Goal: Task Accomplishment & Management: Use online tool/utility

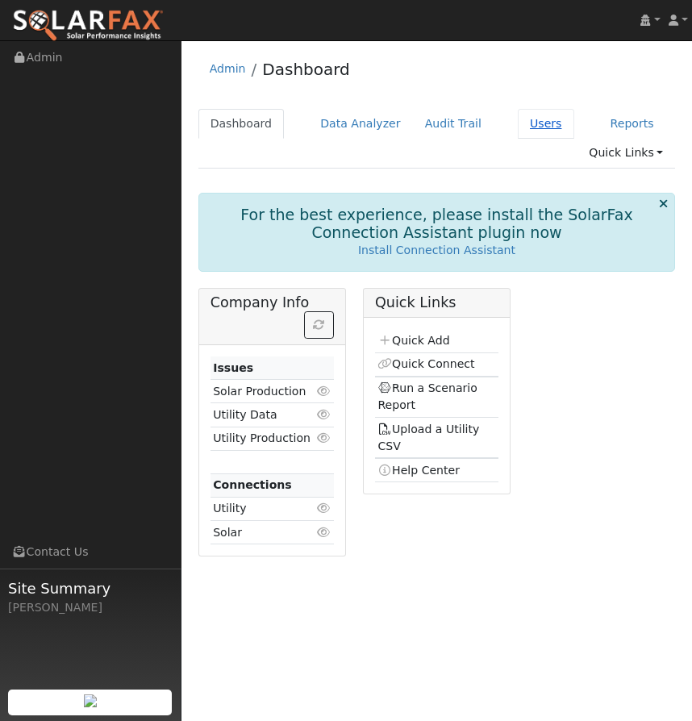
click at [530, 126] on link "Users" at bounding box center [546, 124] width 56 height 30
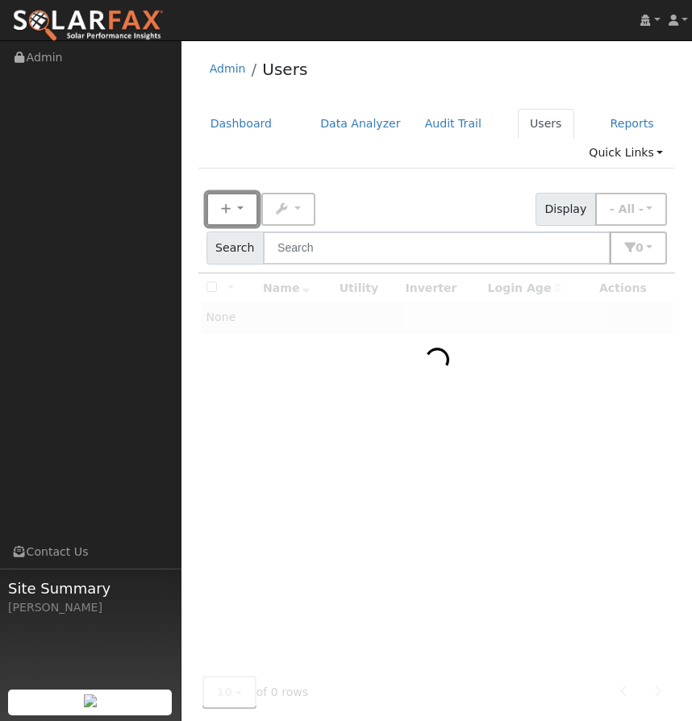
click at [242, 206] on button "New" at bounding box center [233, 209] width 52 height 33
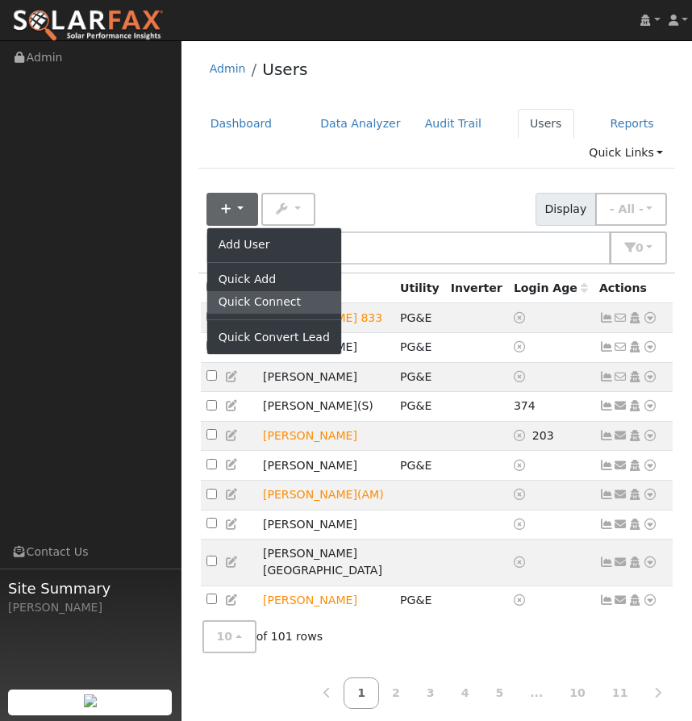
click at [244, 298] on link "Quick Connect" at bounding box center [274, 302] width 134 height 23
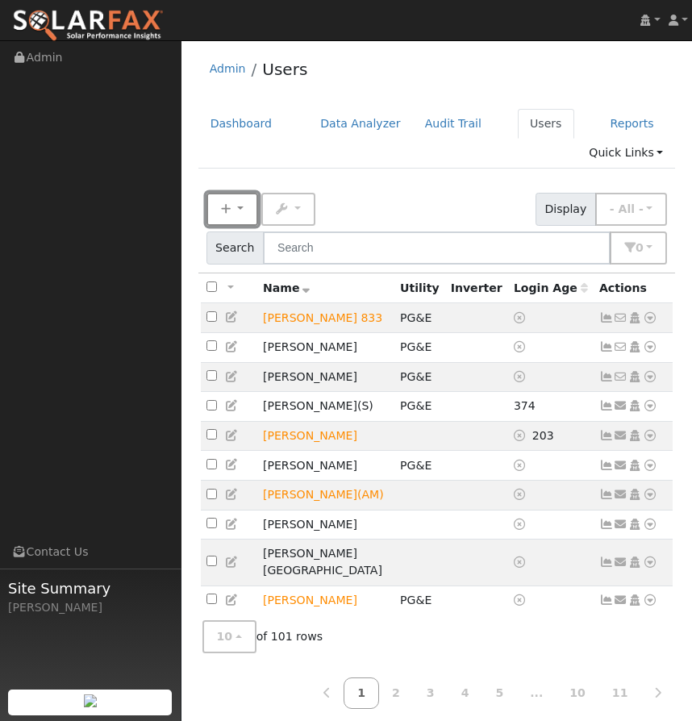
click at [237, 199] on button "New" at bounding box center [233, 209] width 52 height 33
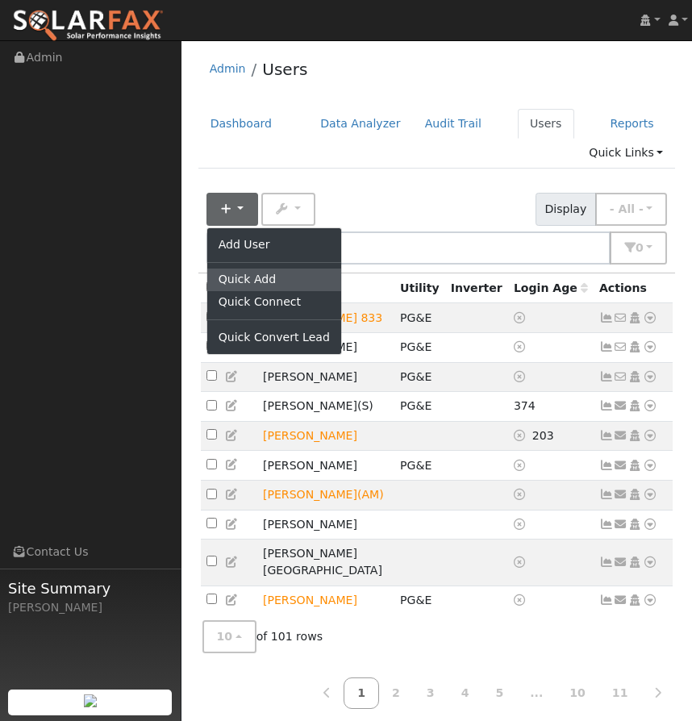
click at [251, 274] on link "Quick Add" at bounding box center [274, 280] width 134 height 23
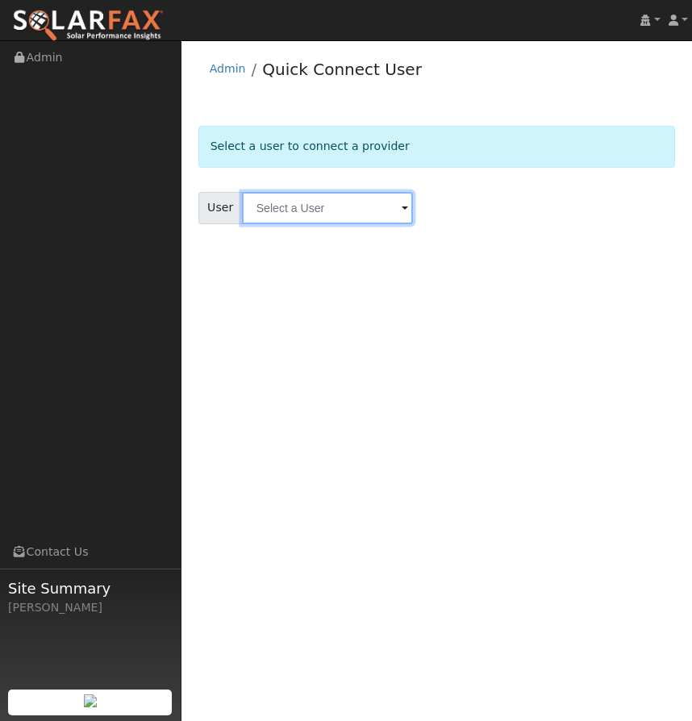
click at [308, 219] on input "text" at bounding box center [327, 208] width 171 height 32
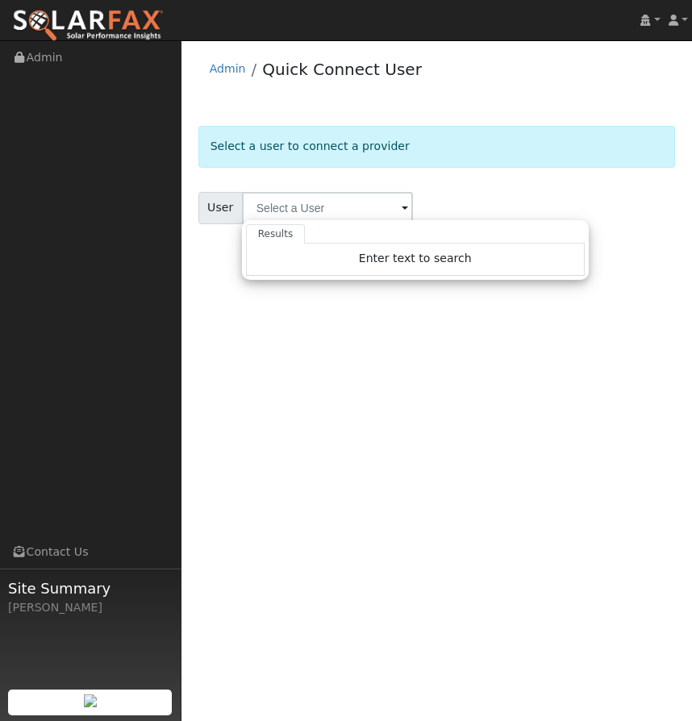
click at [448, 140] on div "Select a user to connect a provider" at bounding box center [438, 146] width 478 height 41
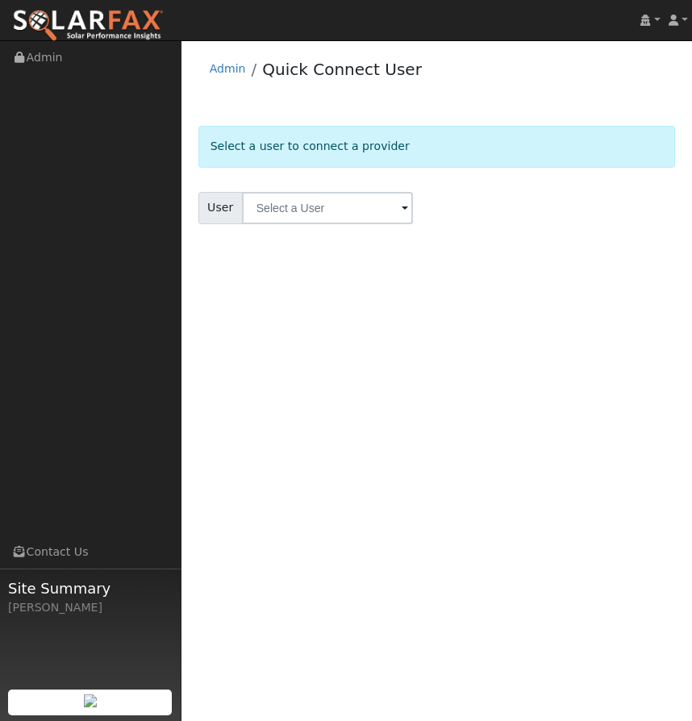
click at [257, 146] on div "Select a user to connect a provider" at bounding box center [438, 146] width 478 height 41
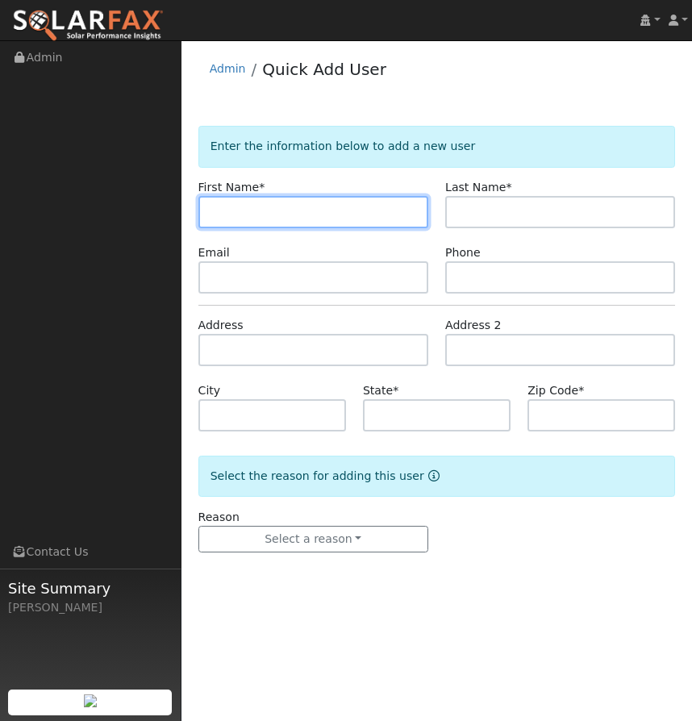
paste input "[PERSON_NAME]"
type input "[PERSON_NAME]"
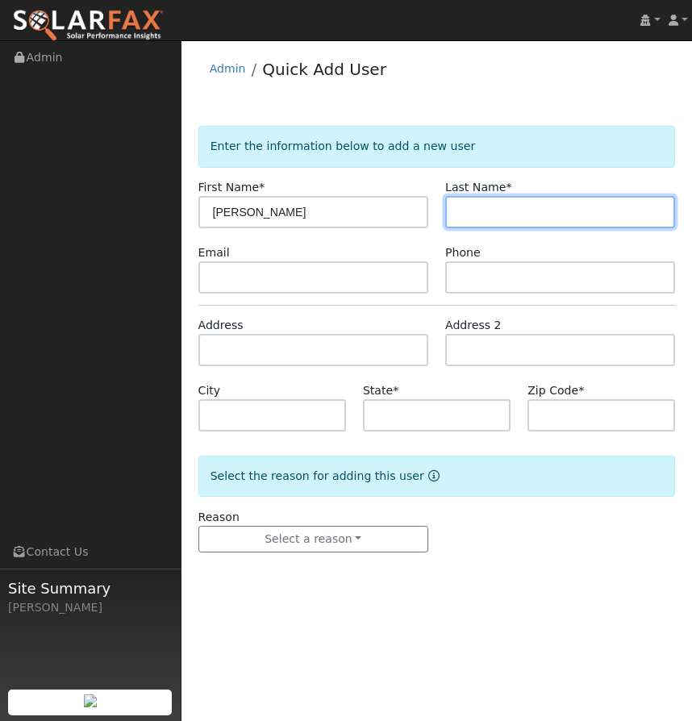
click at [539, 217] on input "text" at bounding box center [560, 212] width 230 height 32
paste input "Brazil"
type input "Brazil"
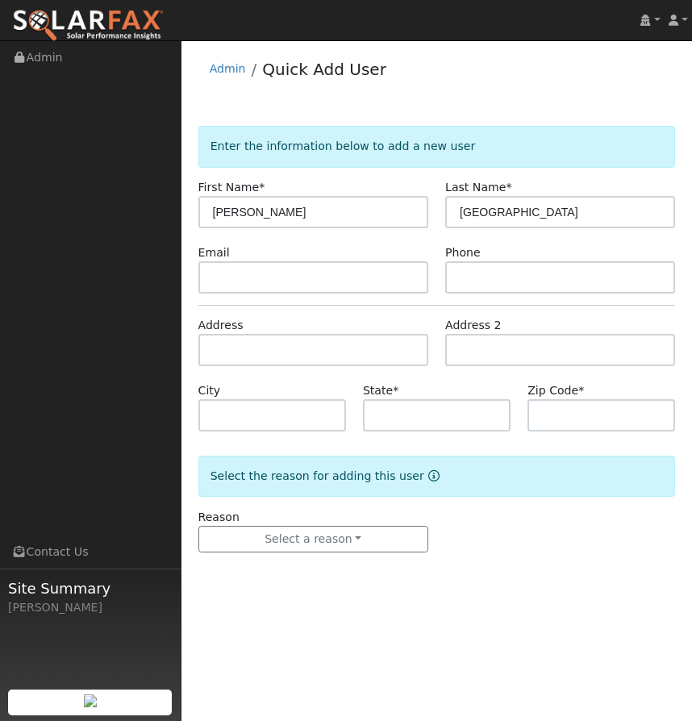
click at [420, 246] on div "Email" at bounding box center [314, 269] width 248 height 49
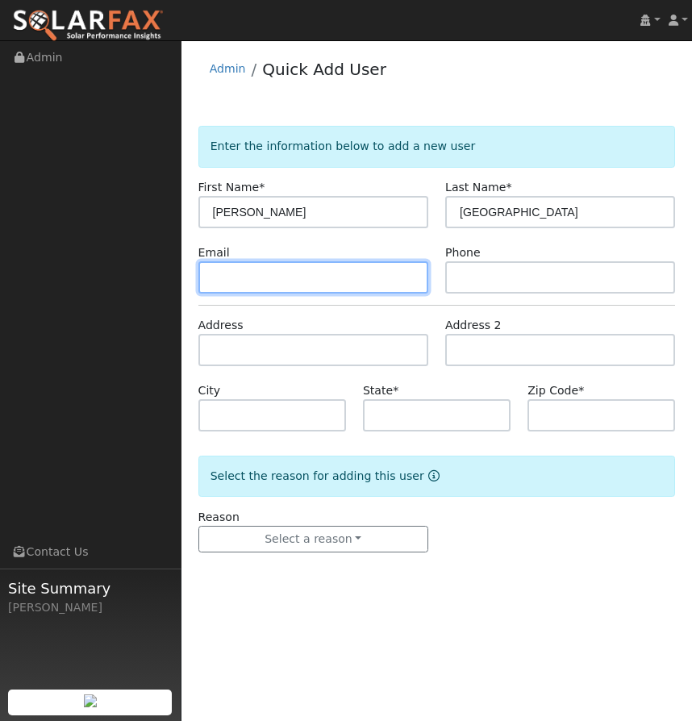
click at [235, 265] on input "text" at bounding box center [314, 277] width 230 height 32
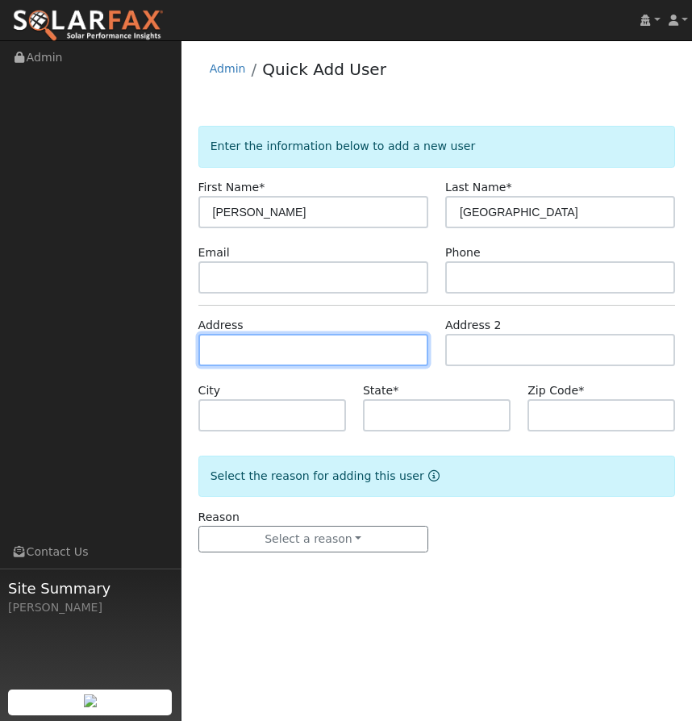
click at [240, 347] on input "text" at bounding box center [314, 350] width 230 height 32
paste input "3316 eaton village dr"
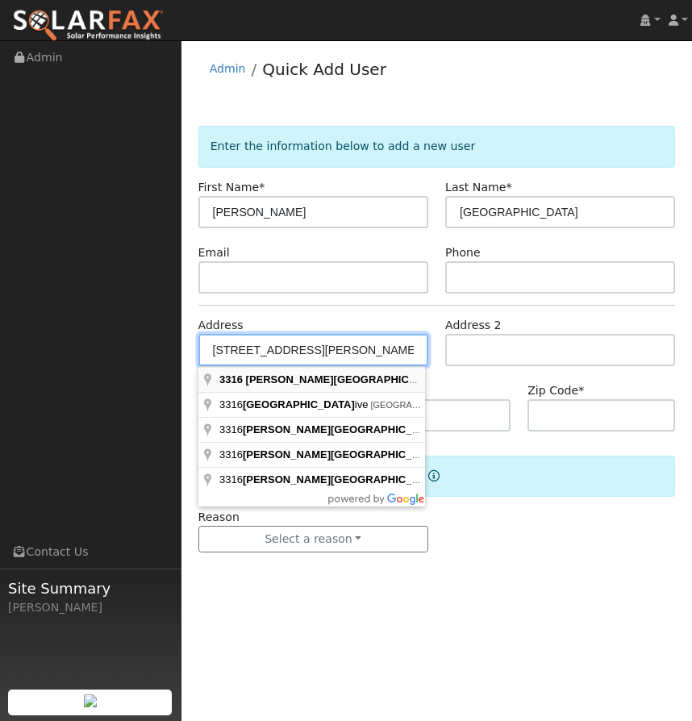
type input "3316 Eaton Village Drive"
type input "Chico"
type input "CA"
type input "95973"
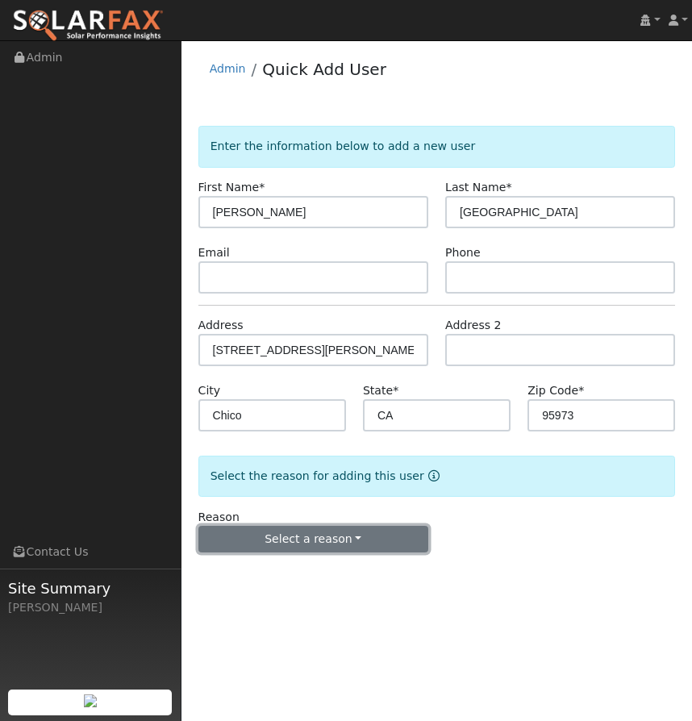
click at [300, 536] on button "Select a reason" at bounding box center [314, 539] width 230 height 27
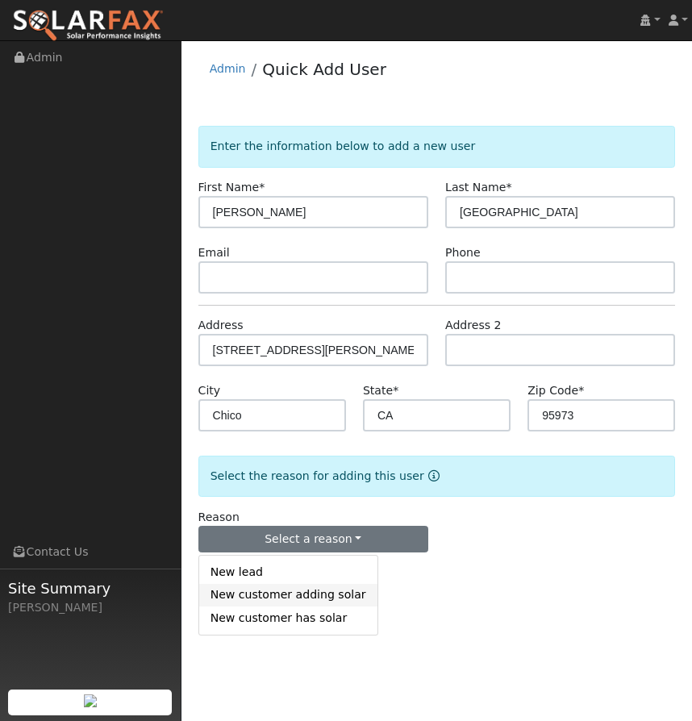
click at [300, 604] on link "New customer adding solar" at bounding box center [288, 595] width 178 height 23
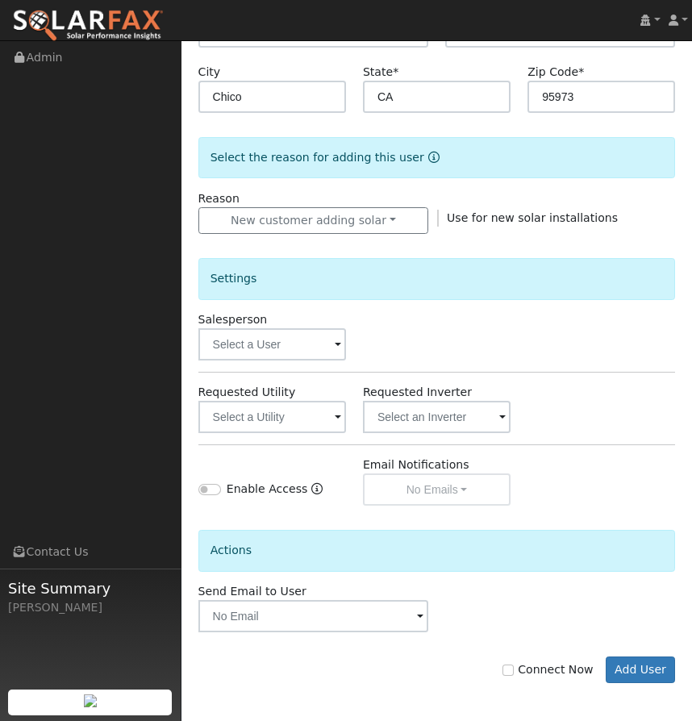
scroll to position [321, 0]
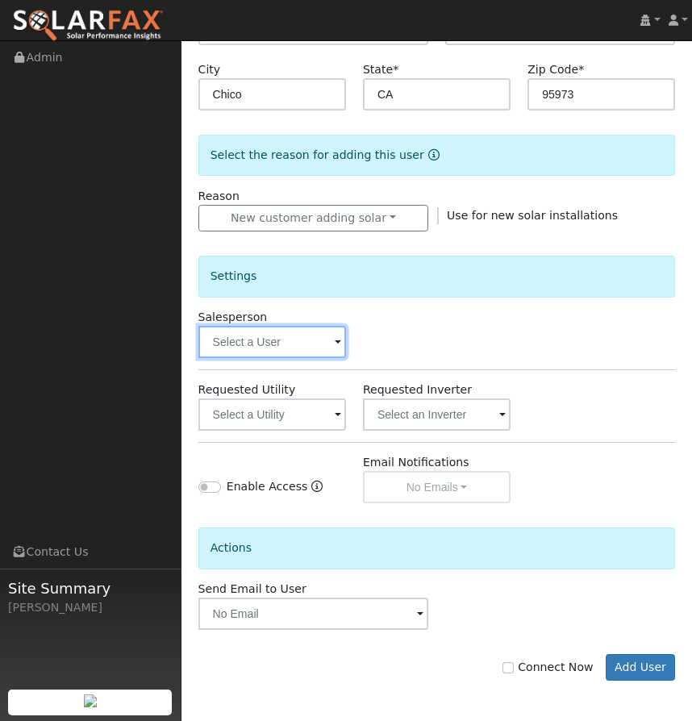
click at [327, 337] on input "text" at bounding box center [273, 342] width 148 height 32
click at [327, 337] on img at bounding box center [326, 341] width 40 height 31
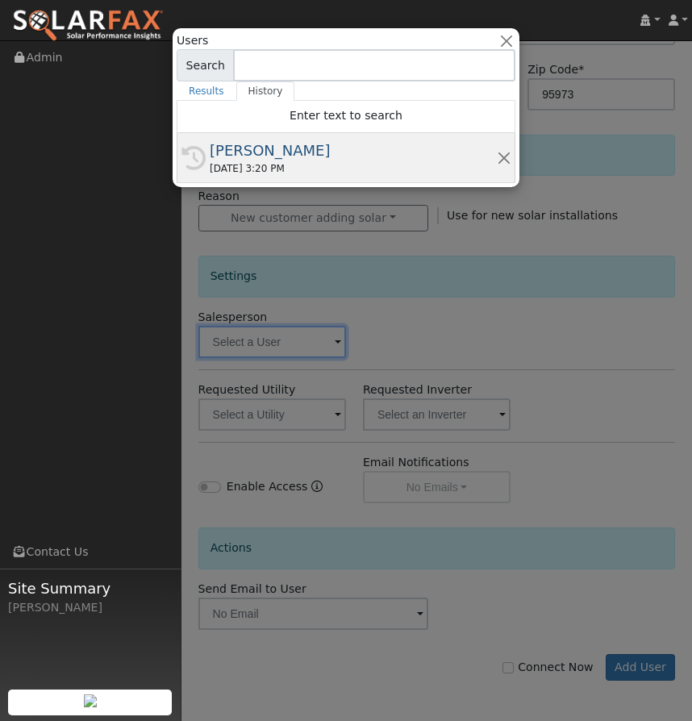
click at [308, 176] on div "History Ryan McDonald 08/05/2025 3:20 PM" at bounding box center [346, 158] width 339 height 50
type input "[PERSON_NAME]"
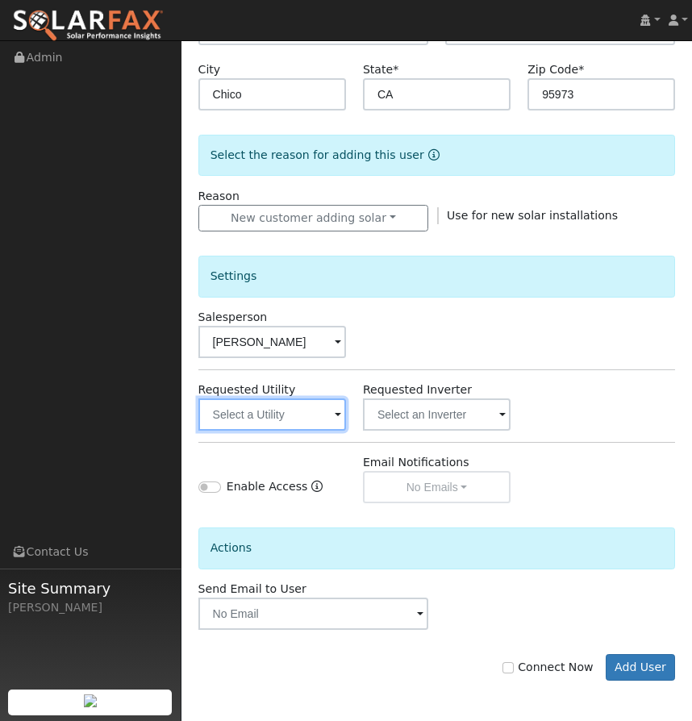
click at [276, 417] on input "text" at bounding box center [273, 415] width 148 height 32
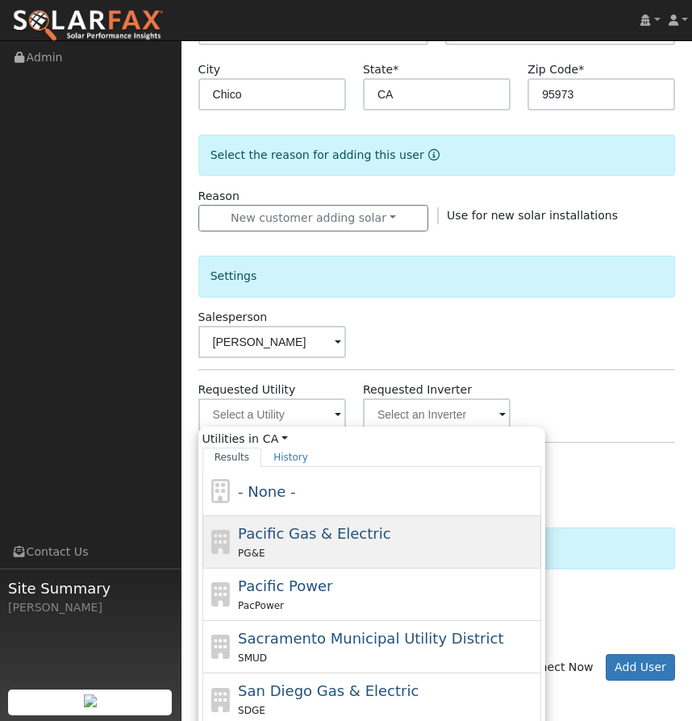
click at [298, 525] on span "Pacific Gas & Electric" at bounding box center [314, 533] width 153 height 17
type input "Pacific Gas & Electric"
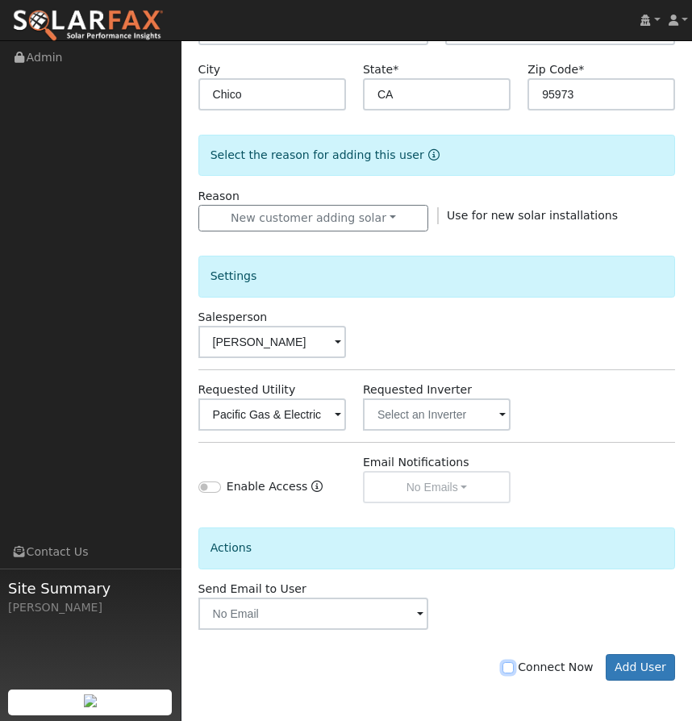
click at [514, 670] on input "Connect Now" at bounding box center [508, 668] width 11 height 11
checkbox input "true"
click at [646, 667] on button "Add User" at bounding box center [641, 667] width 70 height 27
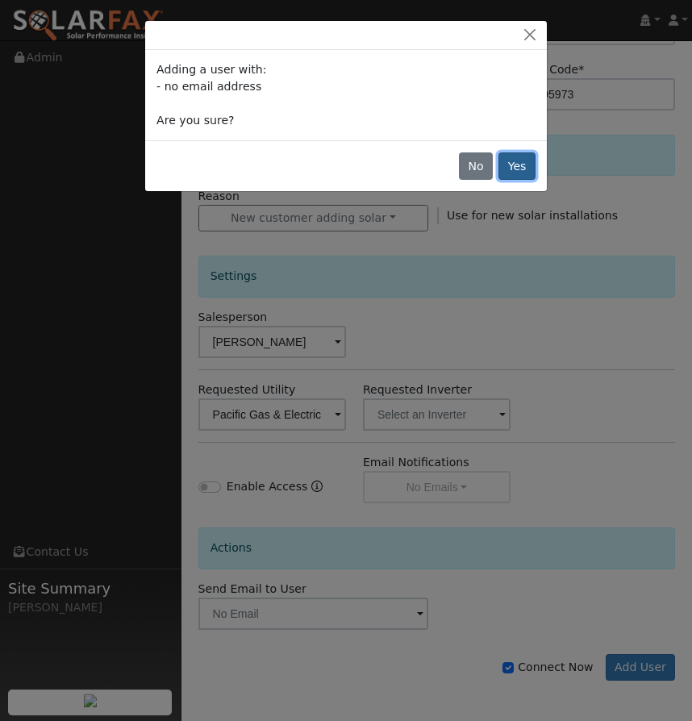
click at [520, 164] on button "Yes" at bounding box center [517, 166] width 37 height 27
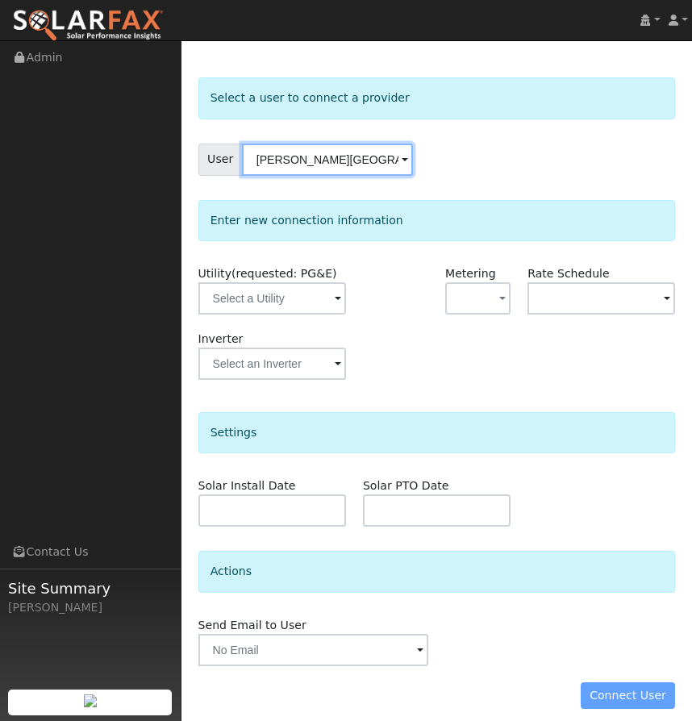
scroll to position [61, 0]
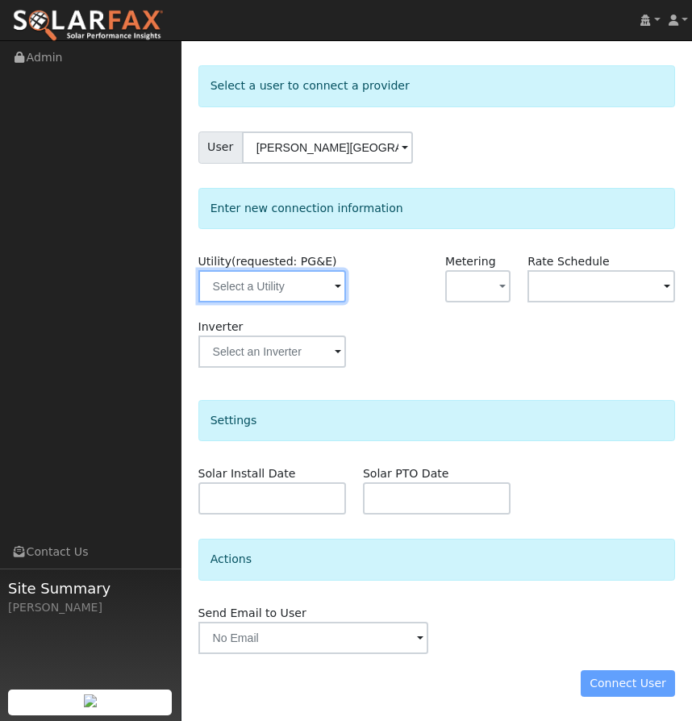
click at [299, 290] on input "text" at bounding box center [273, 286] width 148 height 32
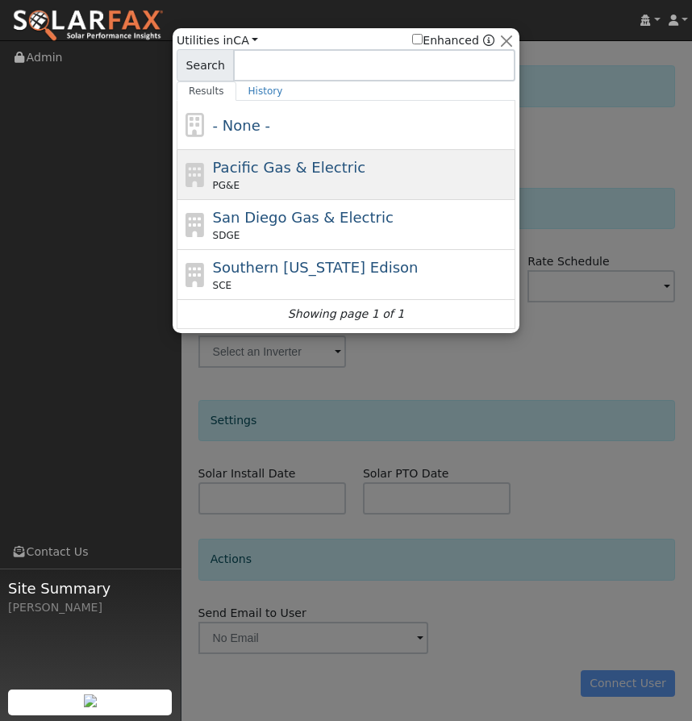
click at [289, 171] on span "Pacific Gas & Electric" at bounding box center [289, 167] width 153 height 17
type input "PG&E"
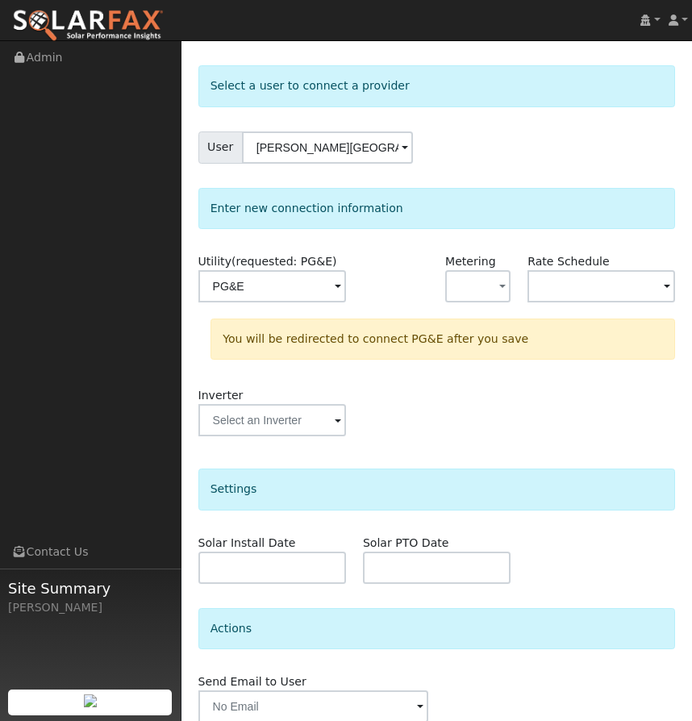
click at [469, 407] on div "Inverter" at bounding box center [437, 419] width 495 height 65
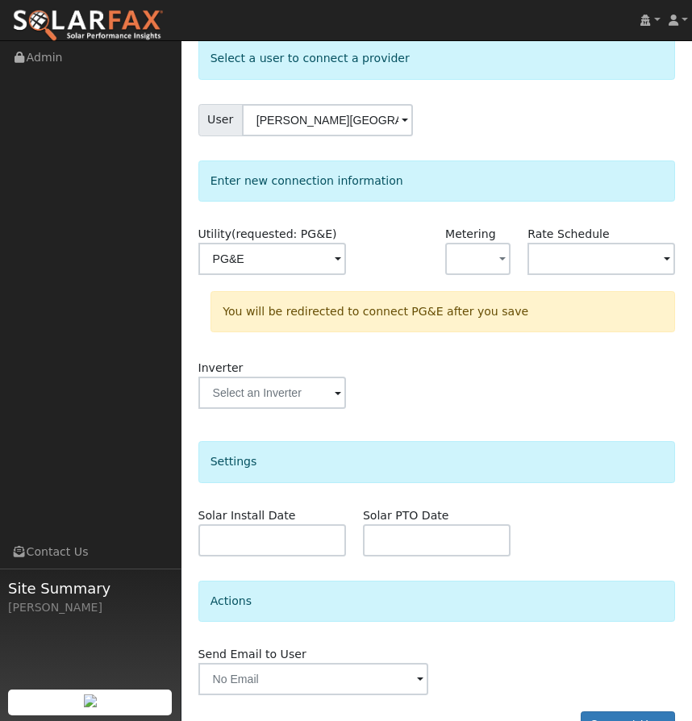
scroll to position [130, 0]
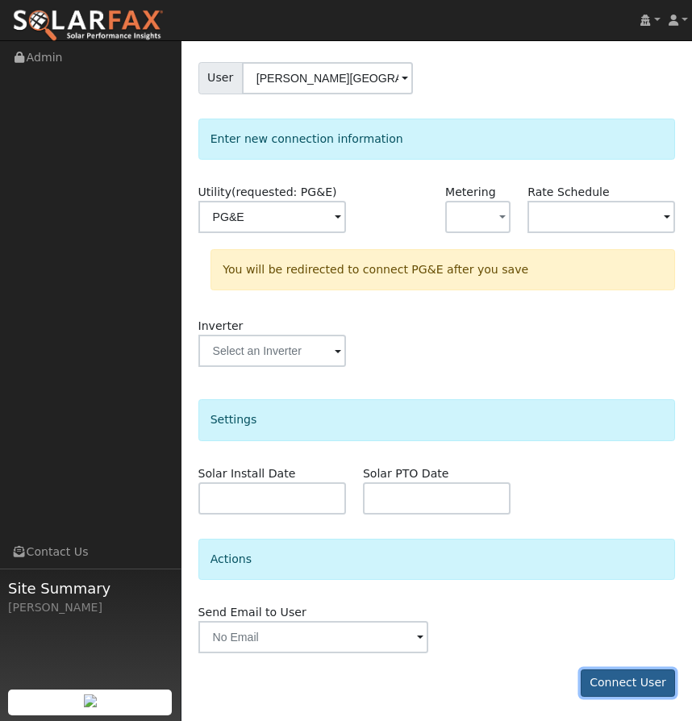
click at [636, 694] on button "Connect User" at bounding box center [628, 683] width 95 height 27
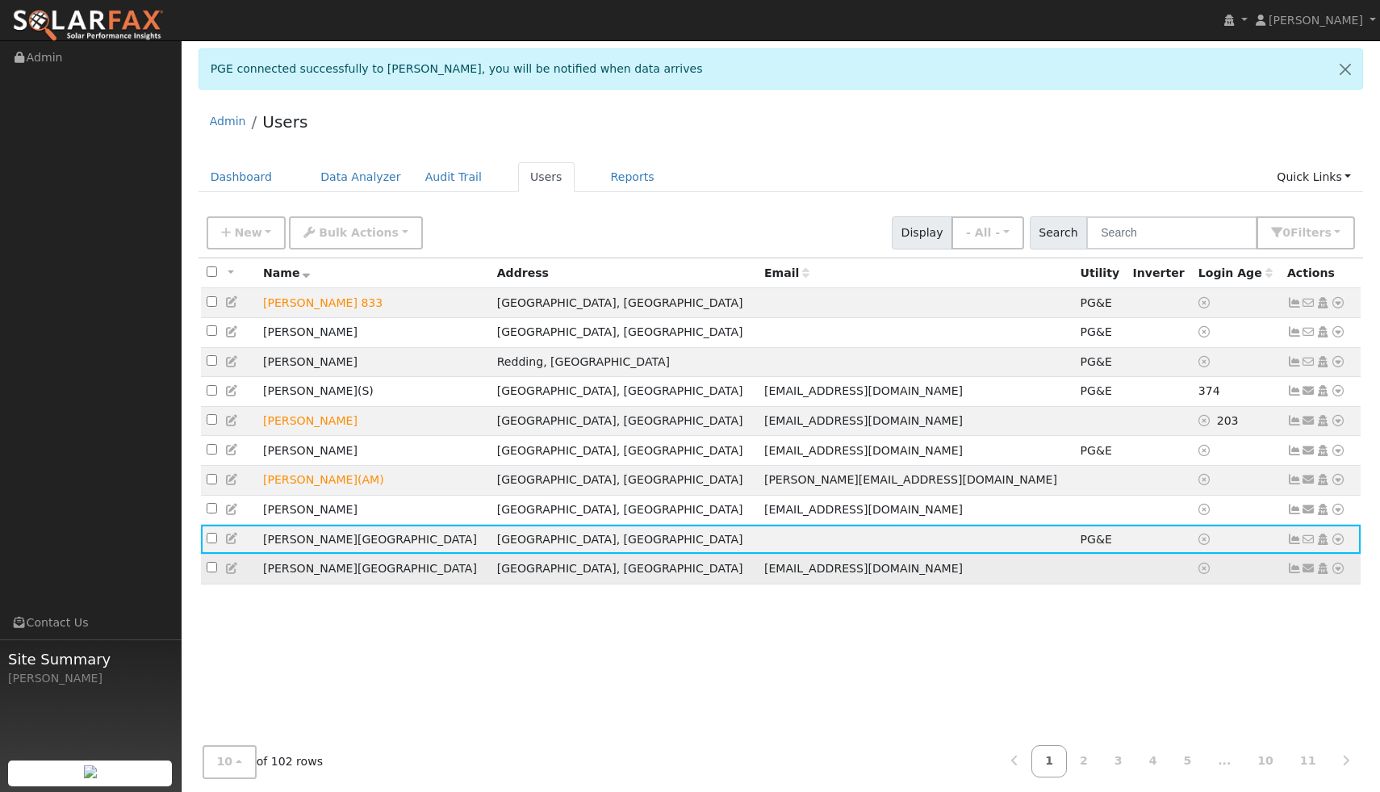
click at [692, 573] on td at bounding box center [1101, 569] width 52 height 30
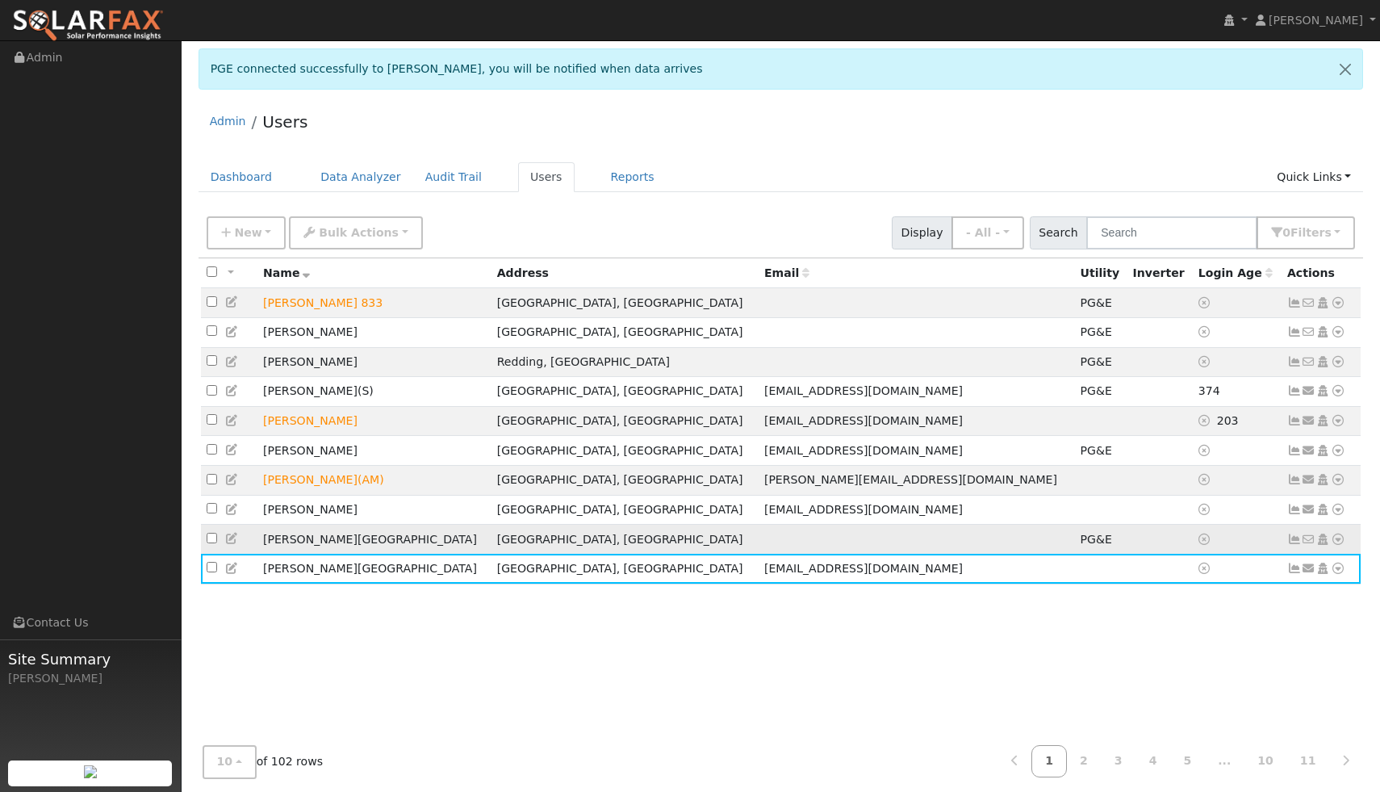
click at [692, 550] on td at bounding box center [1159, 540] width 65 height 30
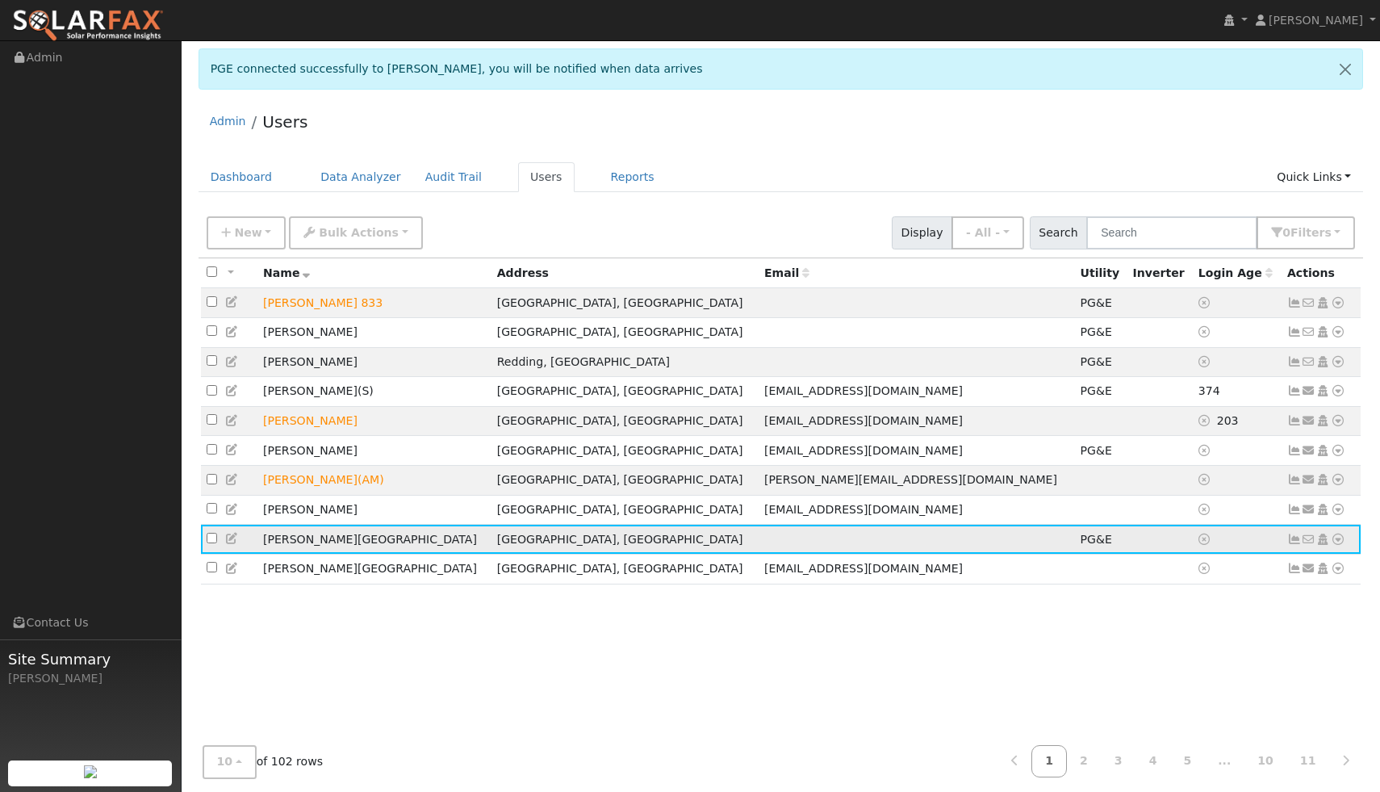
click at [692, 545] on icon at bounding box center [1338, 538] width 15 height 11
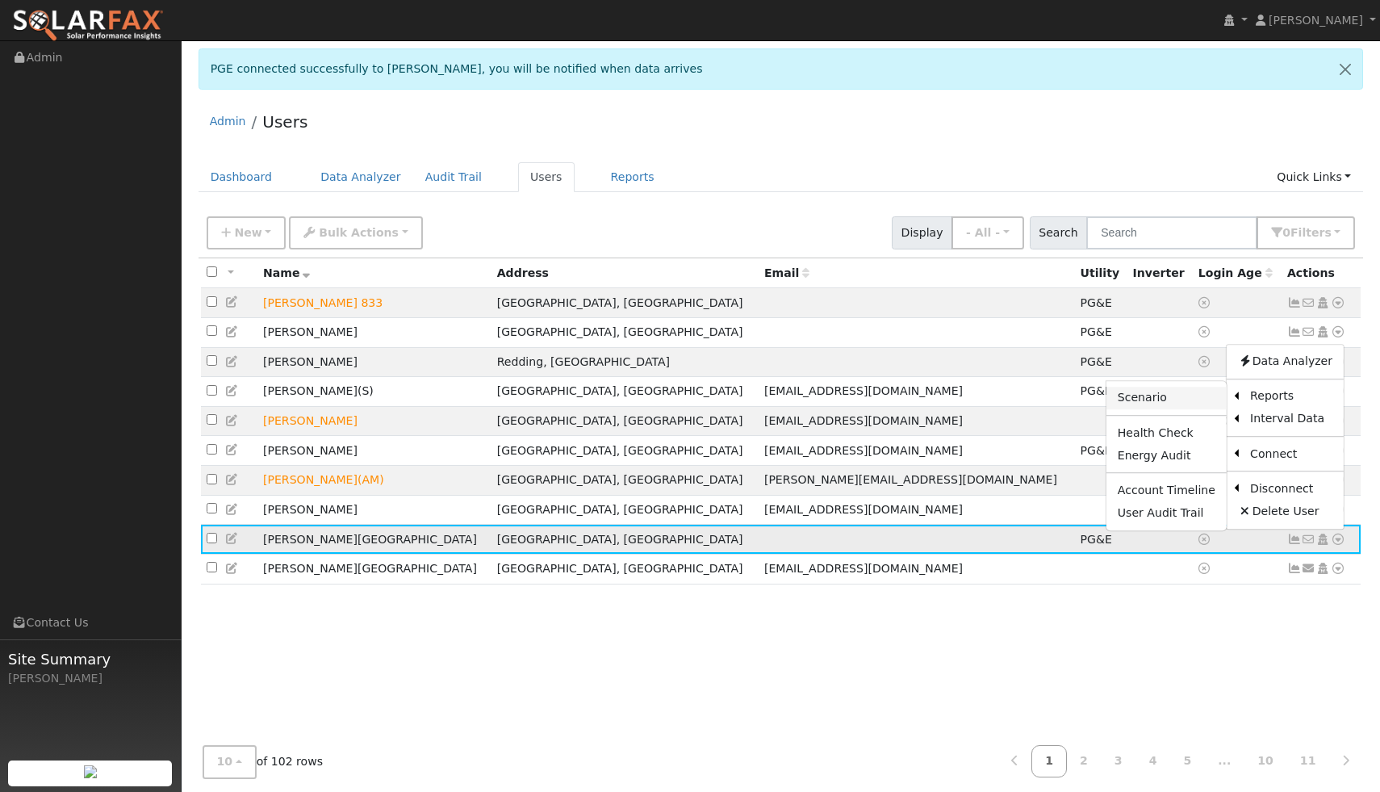
click at [692, 403] on link "Scenario" at bounding box center [1166, 398] width 120 height 23
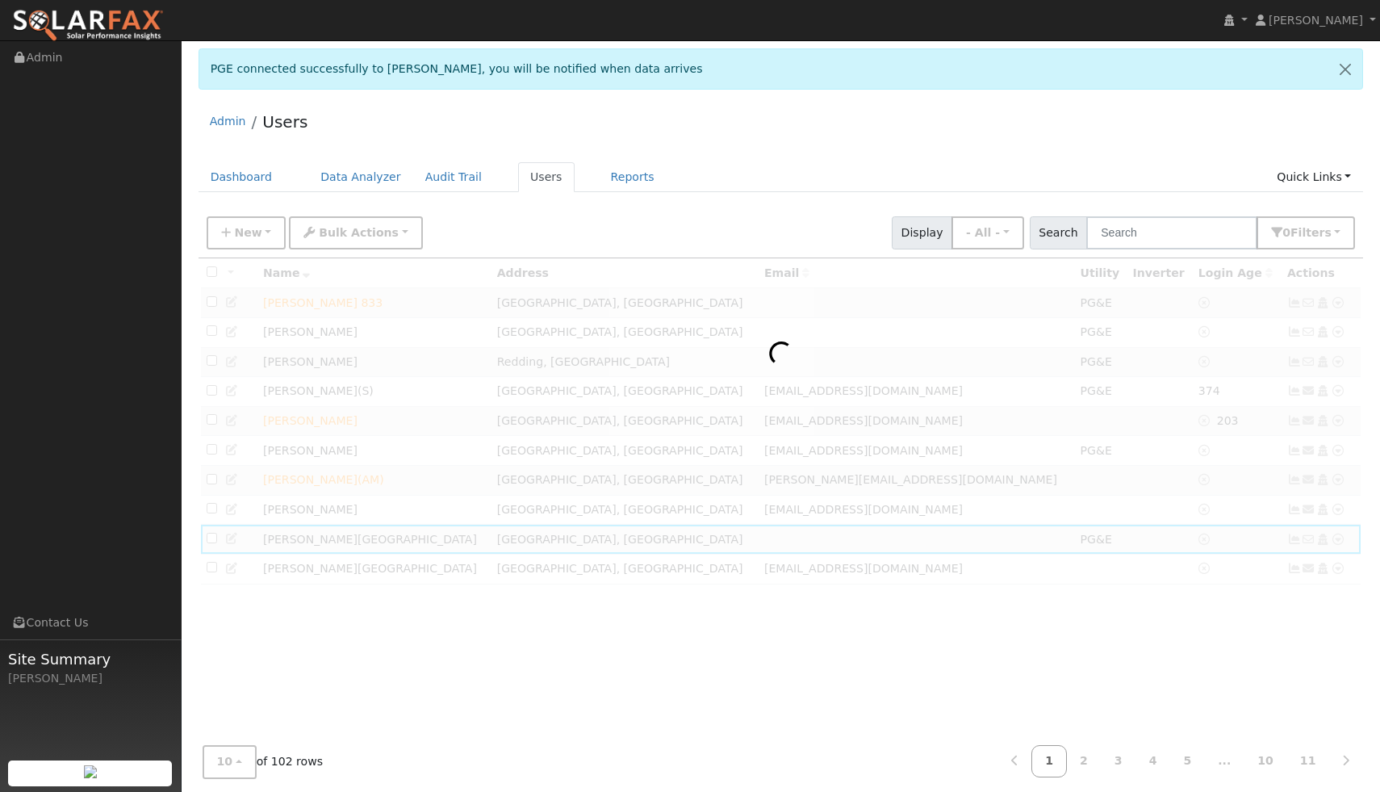
click at [538, 576] on div at bounding box center [781, 495] width 1165 height 475
click at [413, 575] on div at bounding box center [781, 495] width 1165 height 475
click at [472, 437] on div at bounding box center [781, 495] width 1165 height 475
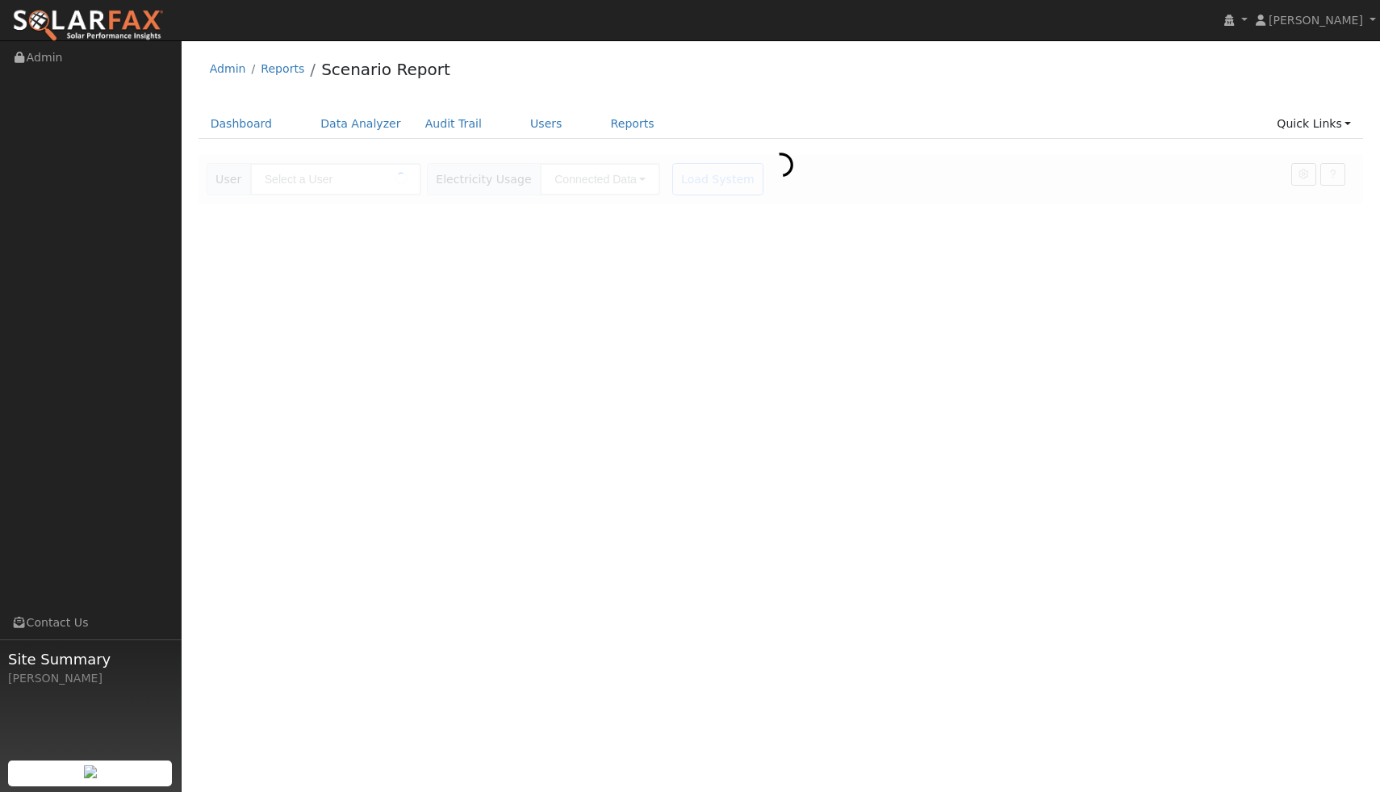
type input "[PERSON_NAME][GEOGRAPHIC_DATA]"
type input "Pacific Gas & Electric"
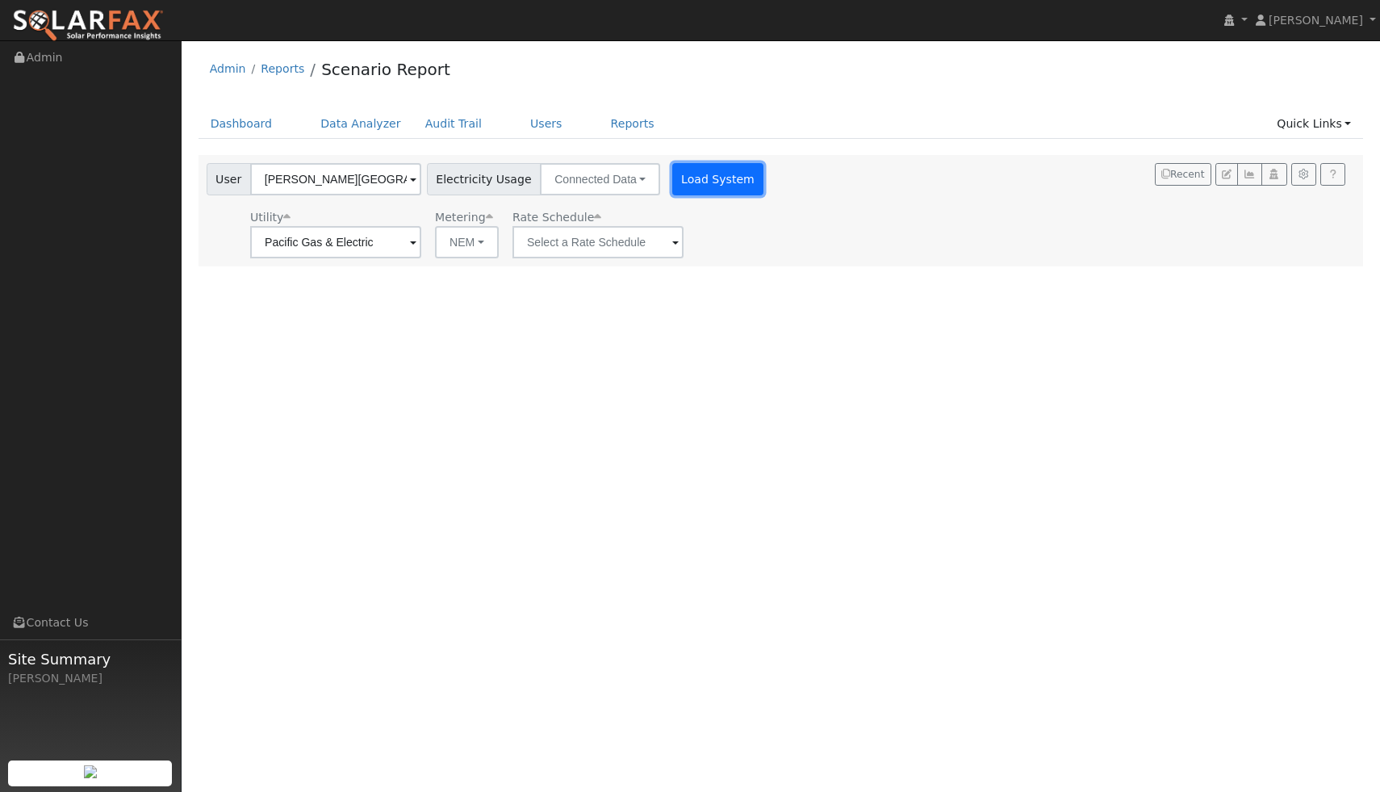
click at [703, 179] on button "Load System" at bounding box center [718, 179] width 92 height 32
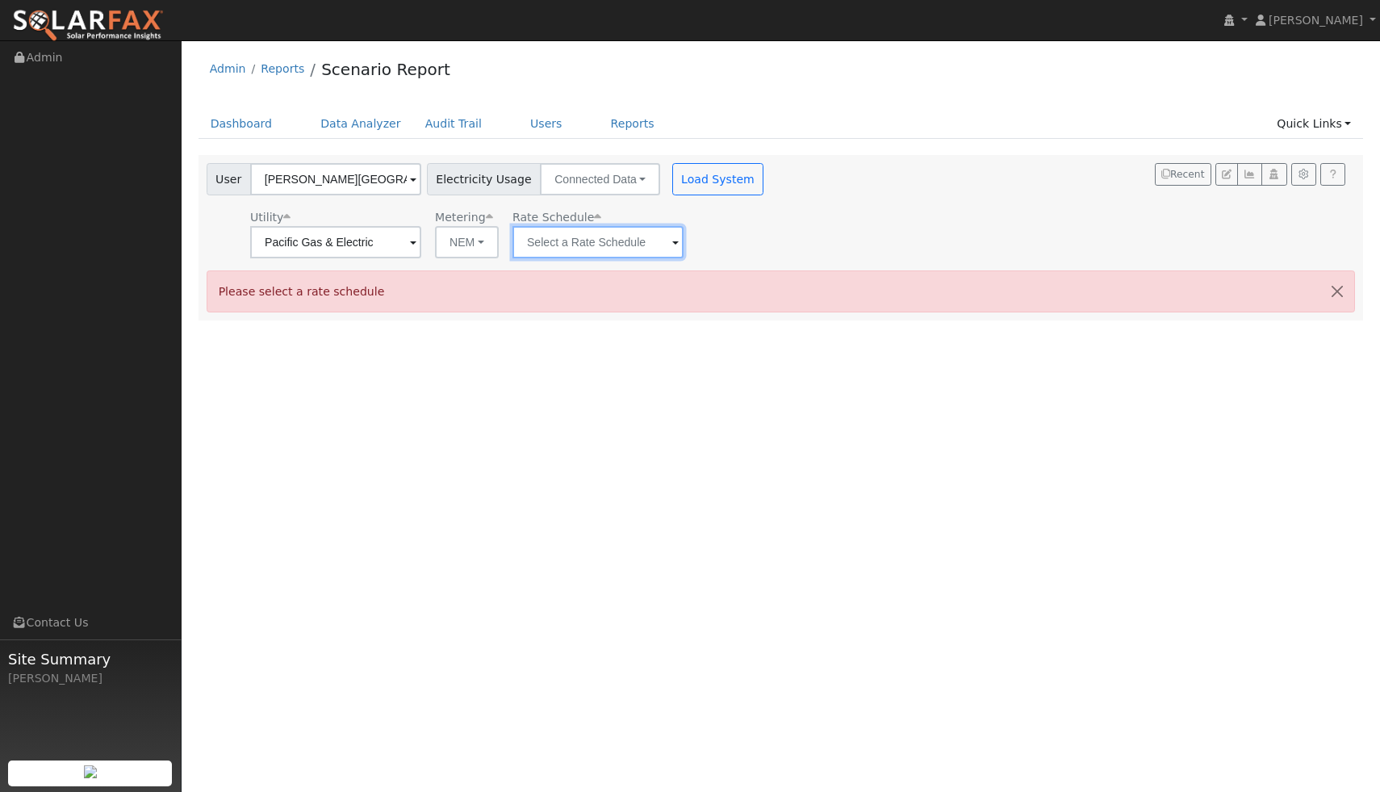
click at [421, 254] on input "text" at bounding box center [335, 242] width 171 height 32
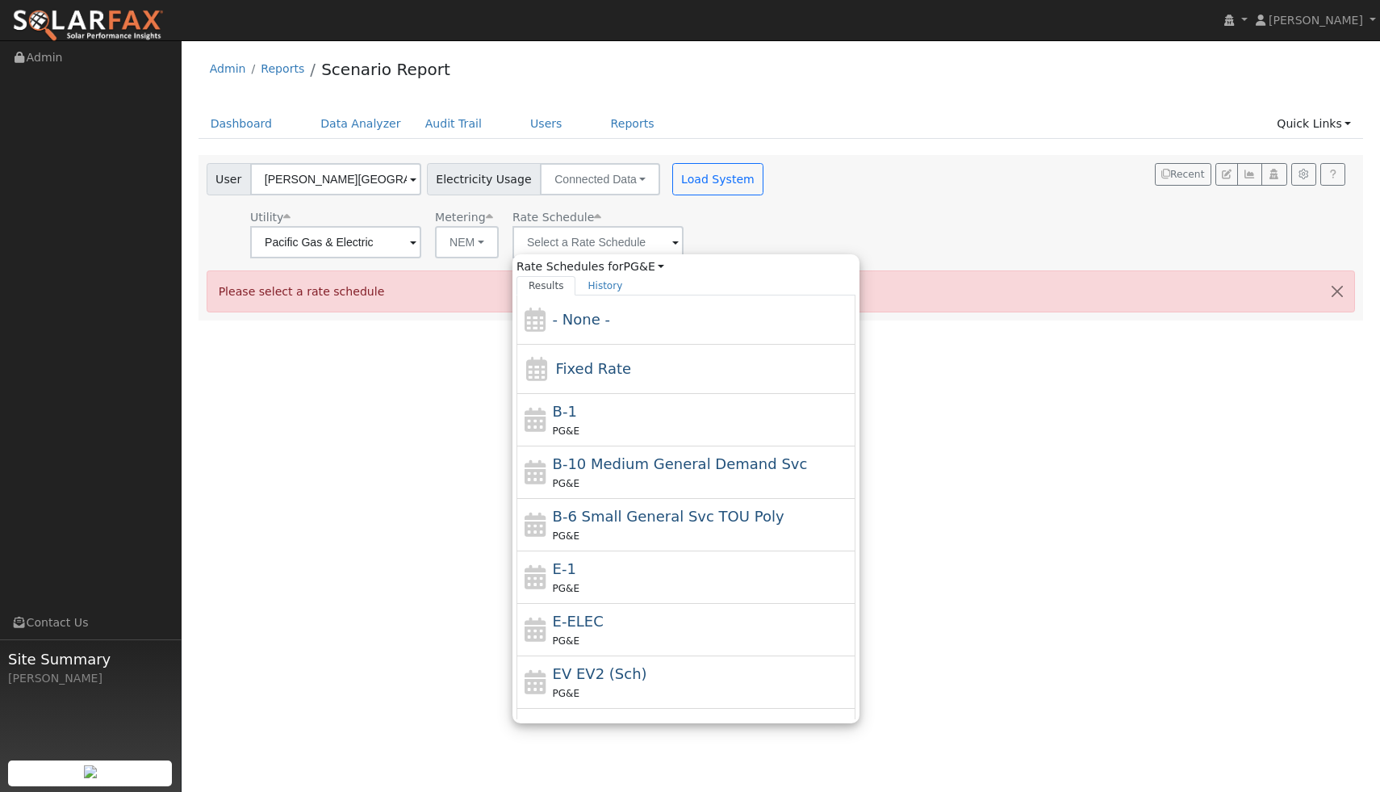
click at [731, 227] on div "Utility Pacific Gas & Electric Metering NEM NEM NBT Rate Schedule Rate Schedule…" at bounding box center [486, 230] width 567 height 55
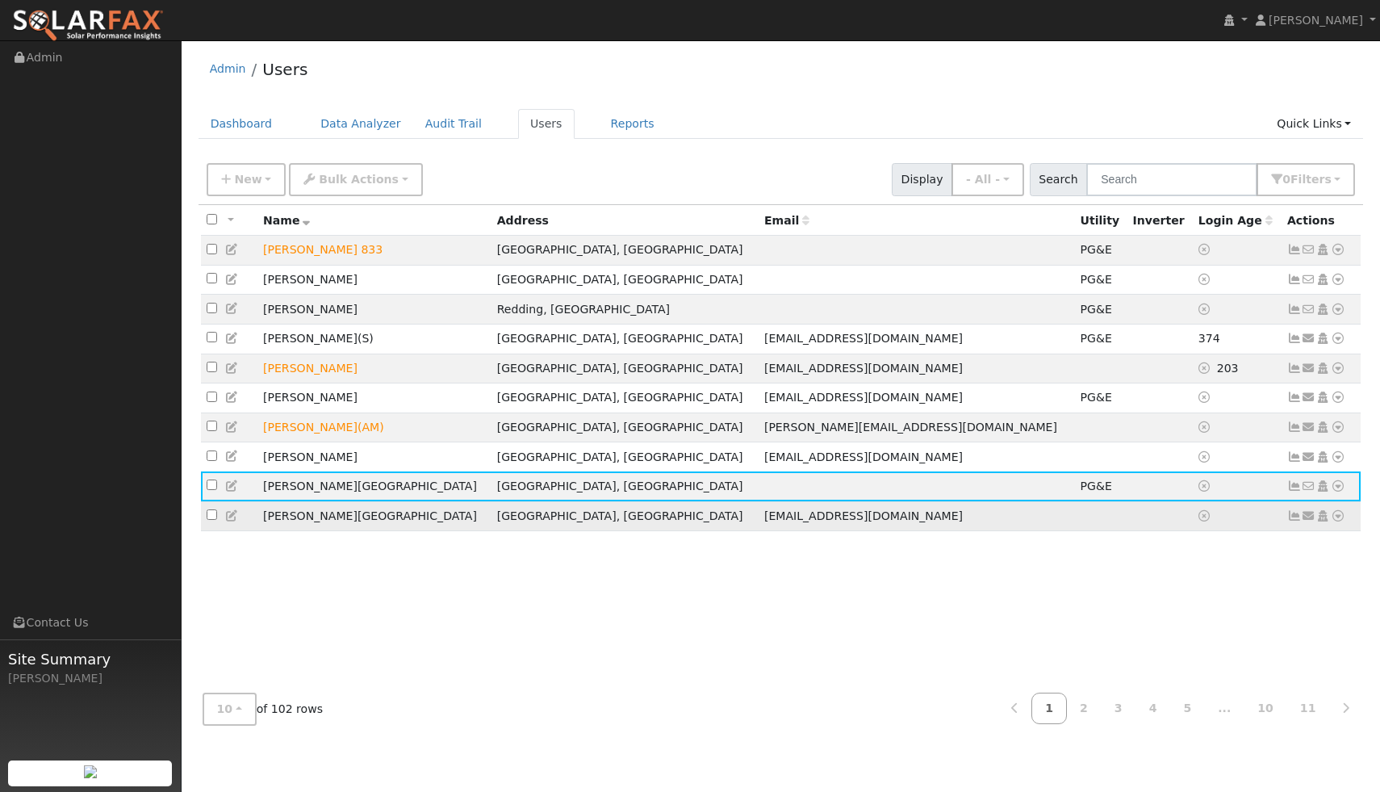
click at [1075, 523] on td at bounding box center [1101, 516] width 52 height 30
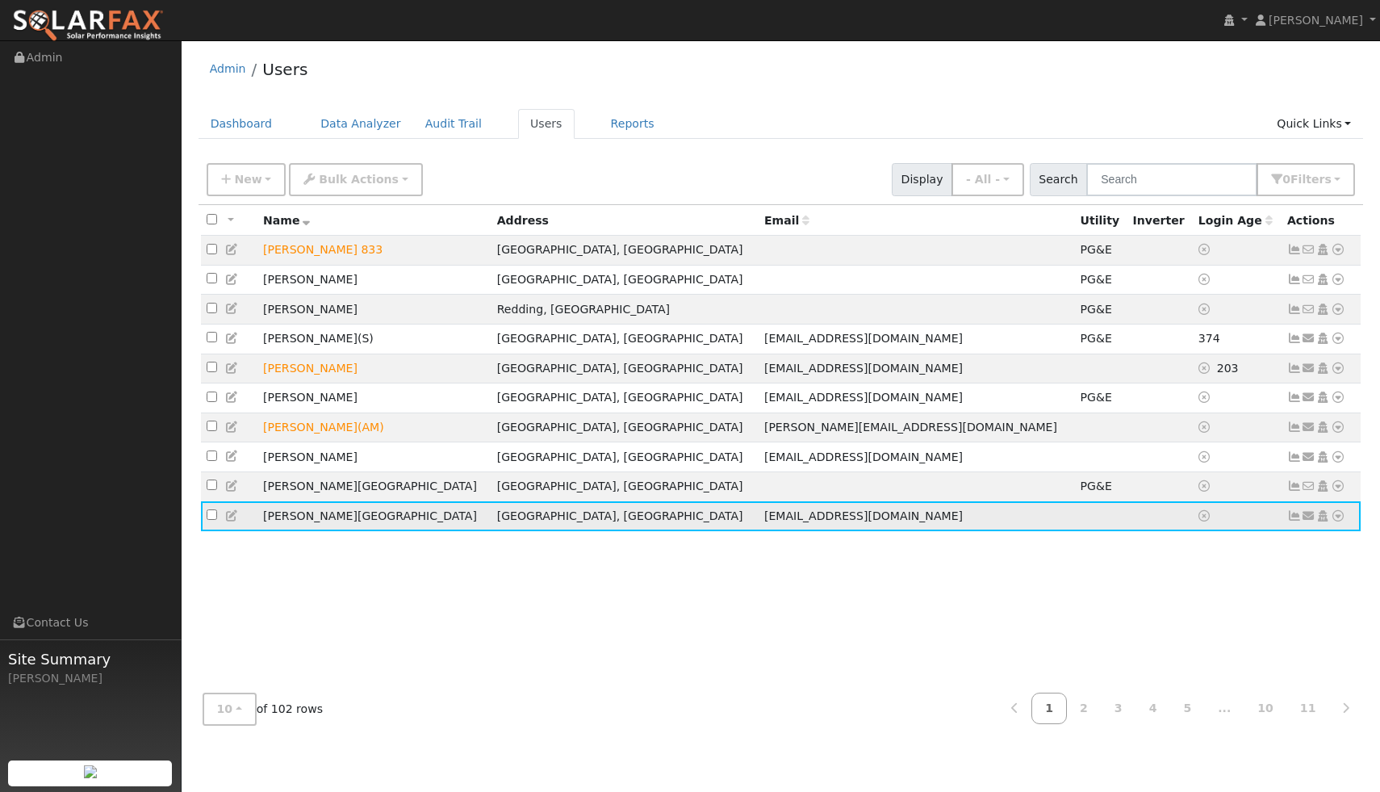
click at [1339, 521] on icon at bounding box center [1338, 515] width 15 height 11
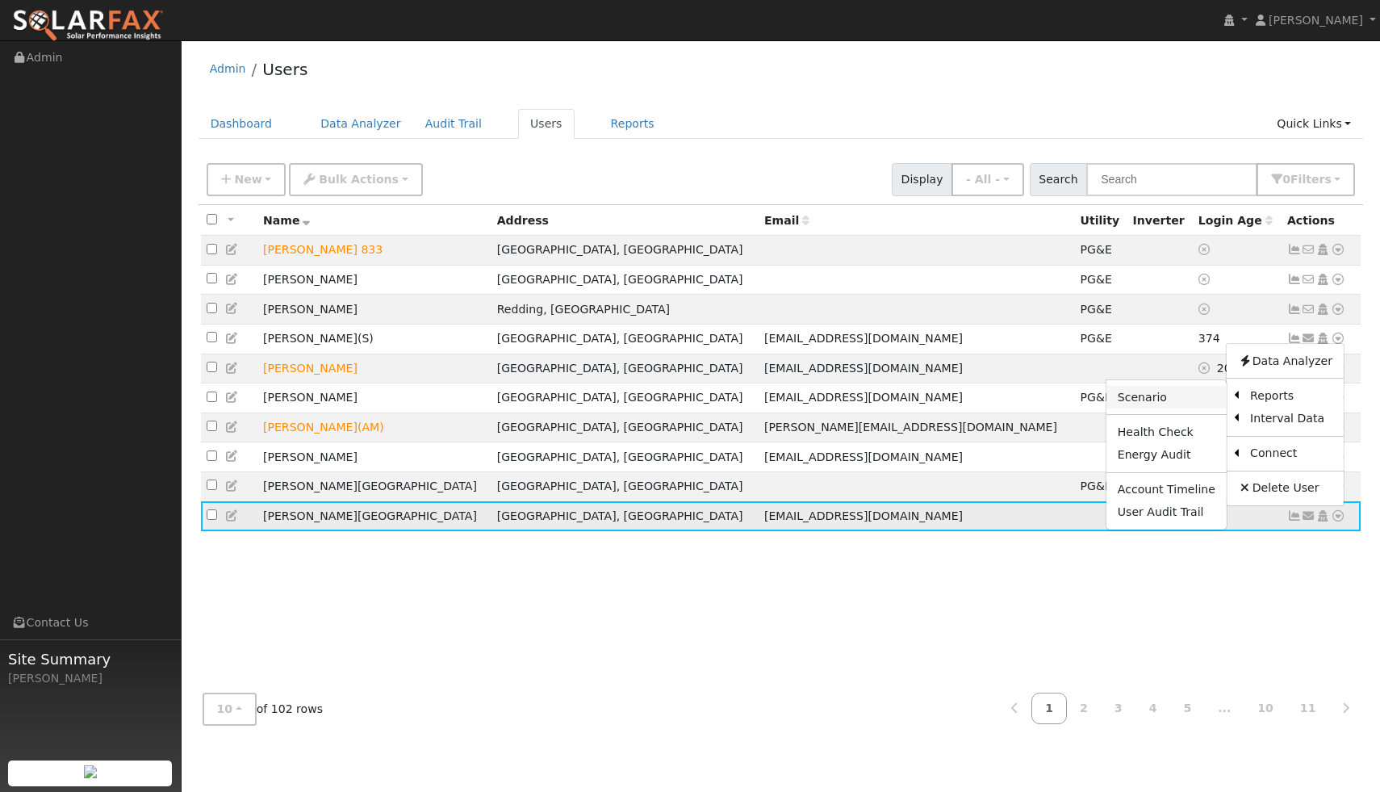
click at [1154, 407] on link "Scenario" at bounding box center [1166, 397] width 120 height 23
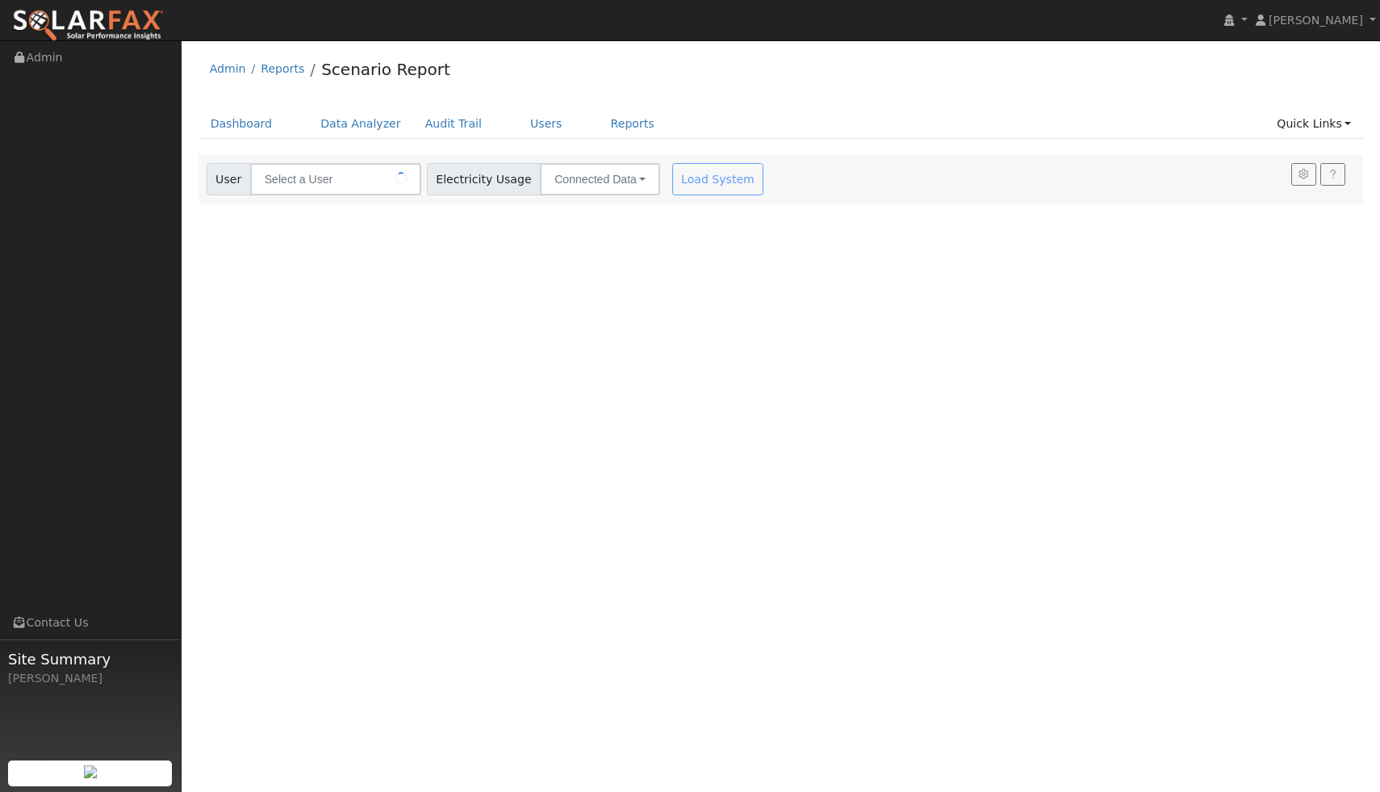
type input "[PERSON_NAME][GEOGRAPHIC_DATA]"
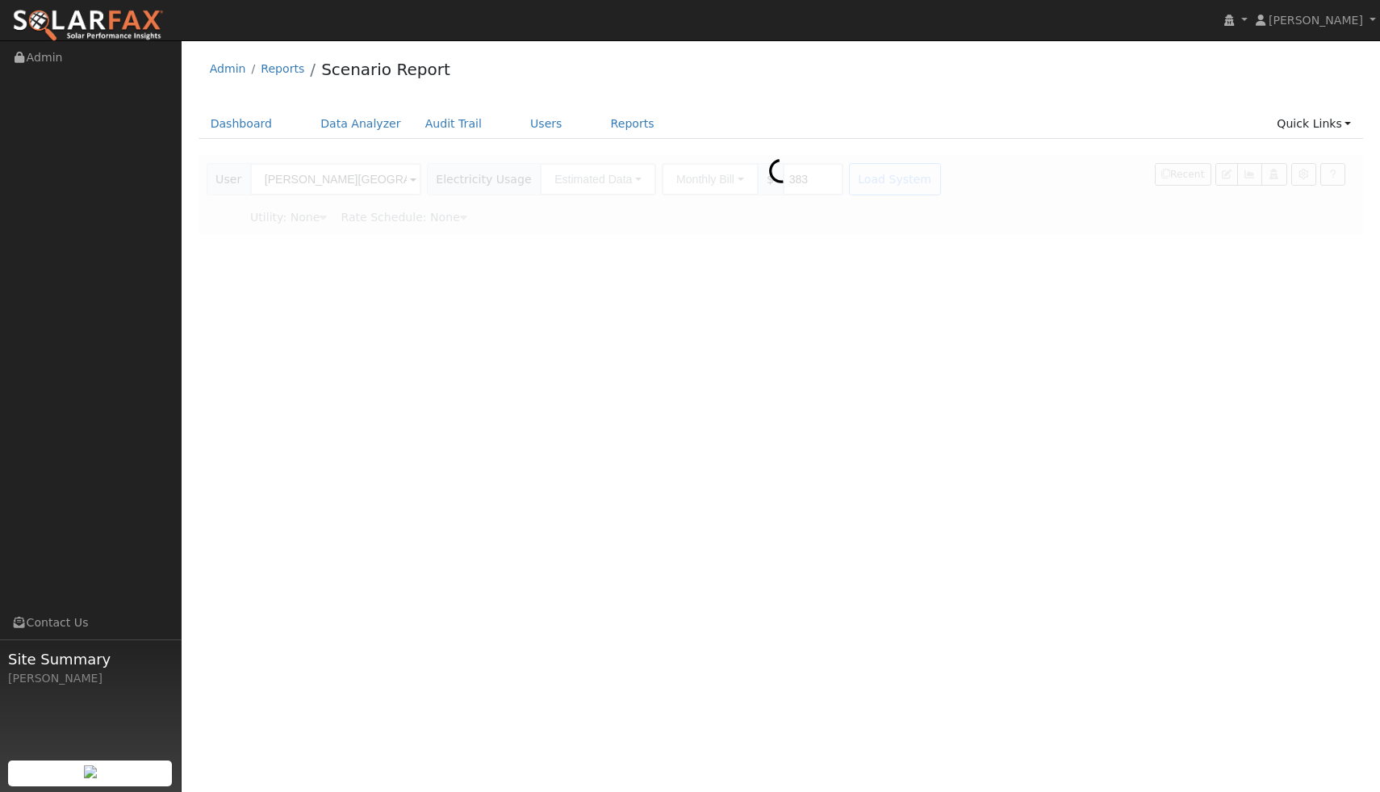
type input "Pacific Gas & Electric"
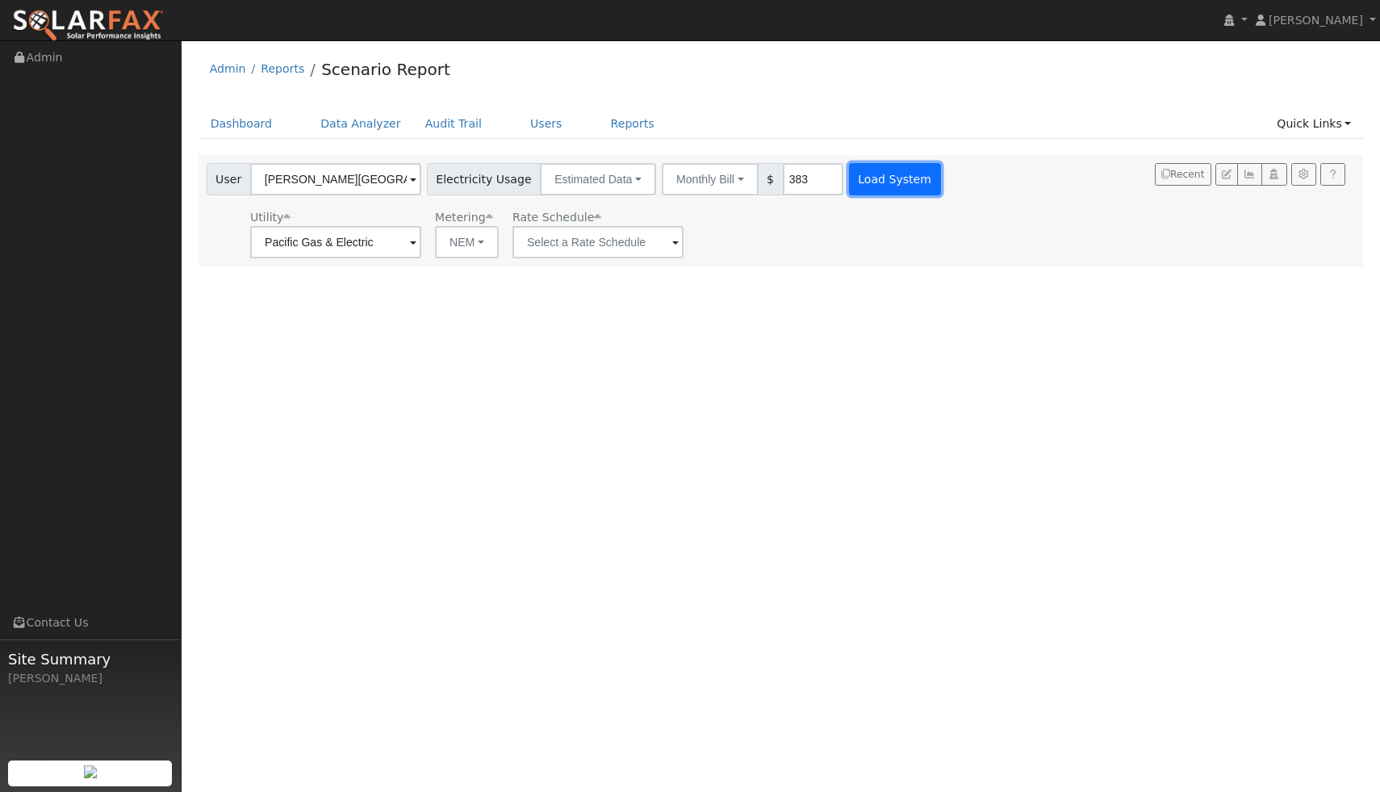
click at [870, 179] on button "Load System" at bounding box center [895, 179] width 92 height 32
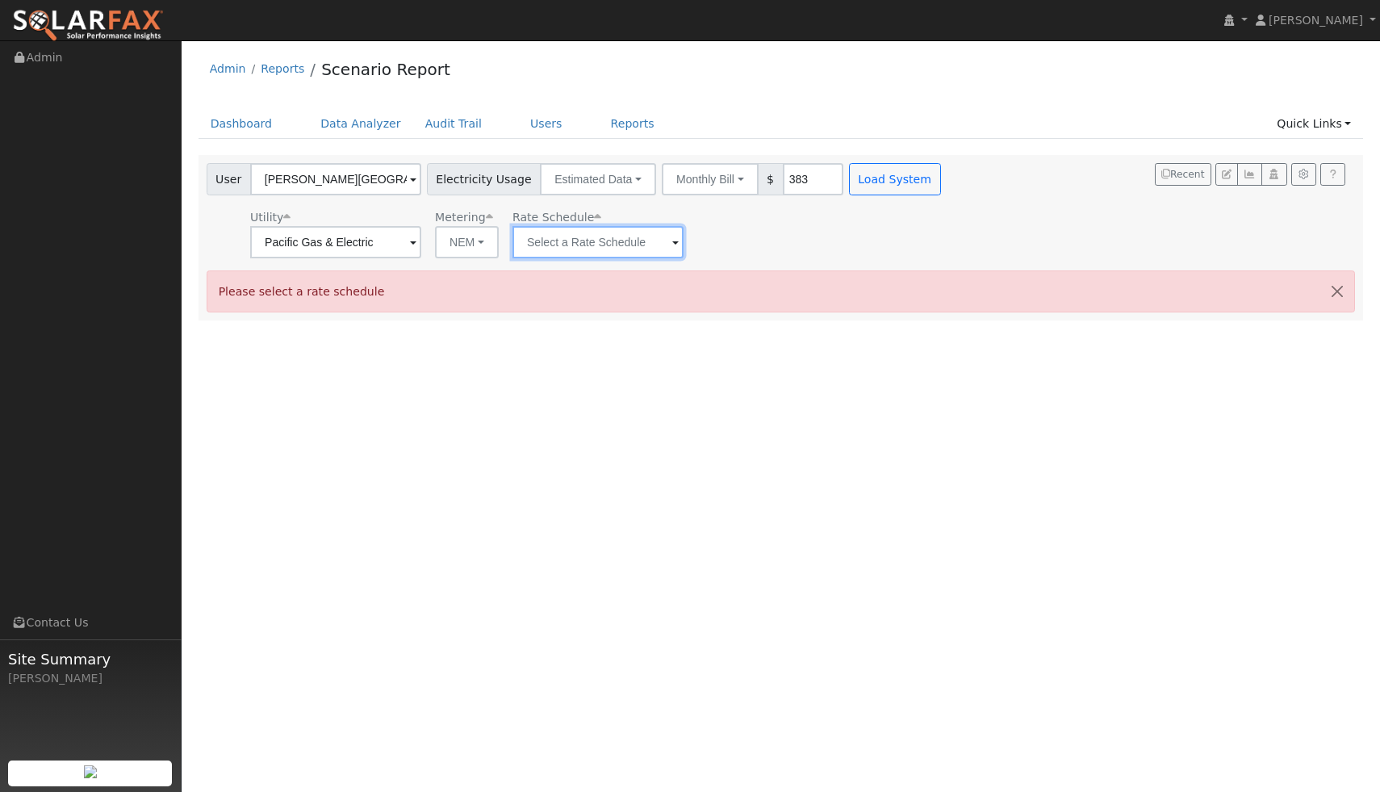
click at [421, 240] on input "text" at bounding box center [335, 242] width 171 height 32
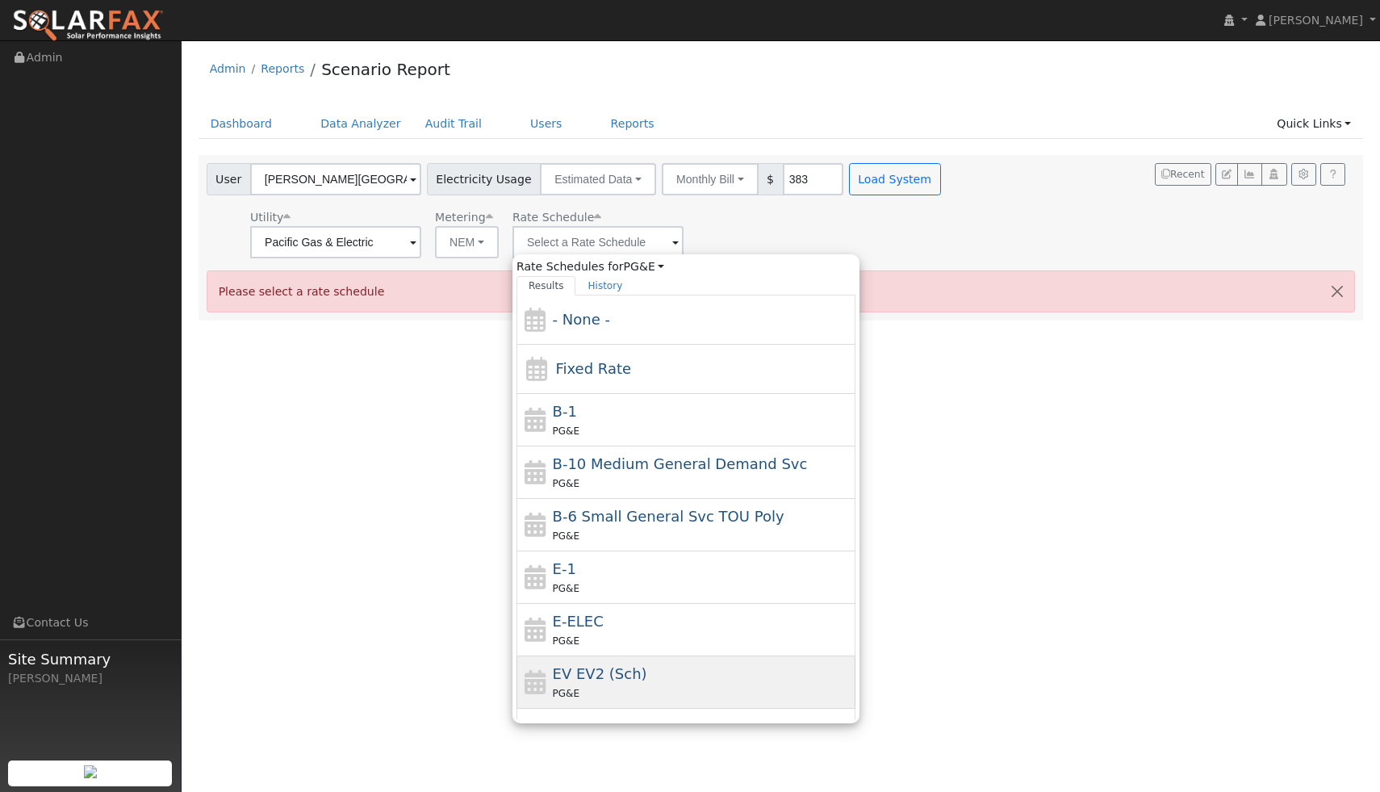
click at [579, 671] on span "EV EV2 (Sch)" at bounding box center [600, 673] width 94 height 17
type input "EV EV2 (Sch)"
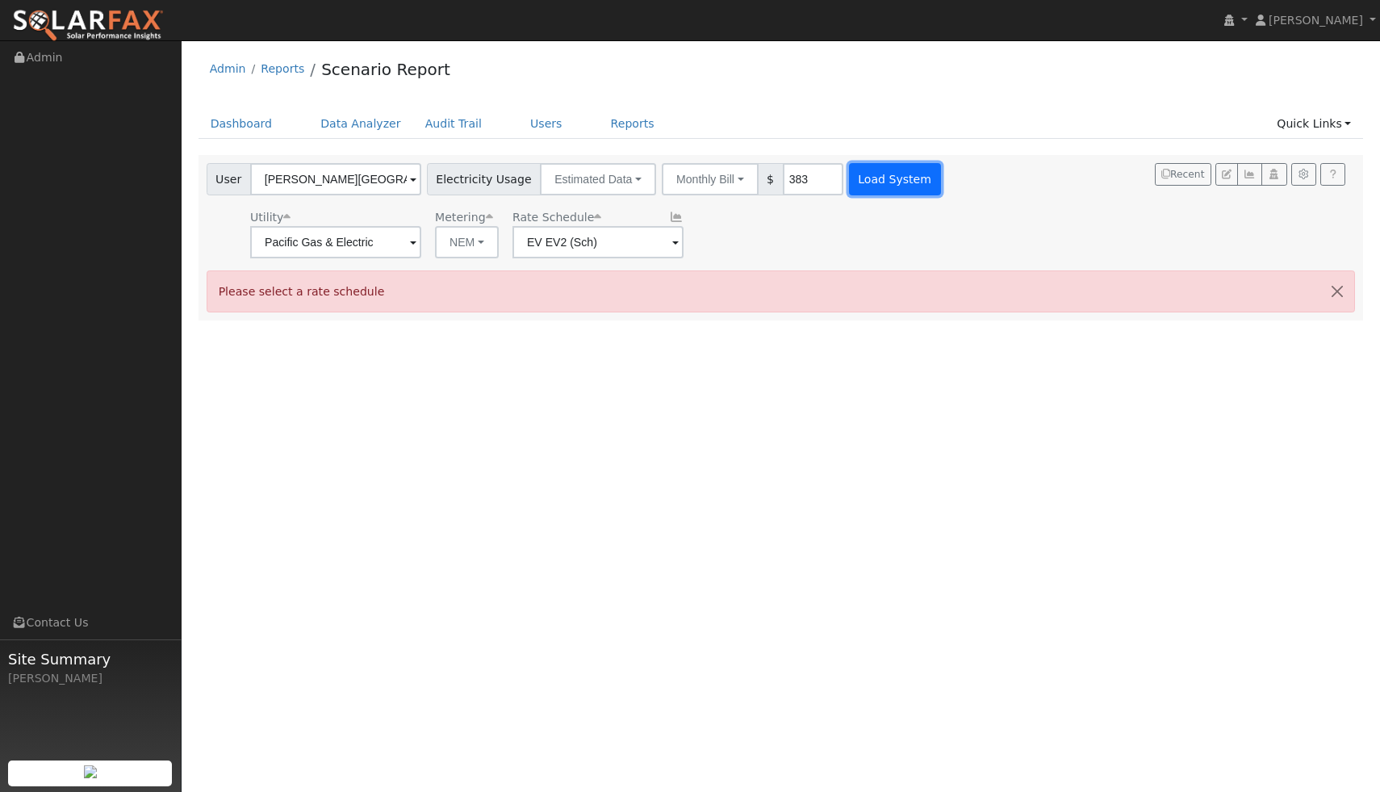
click at [854, 190] on button "Load System" at bounding box center [895, 179] width 92 height 32
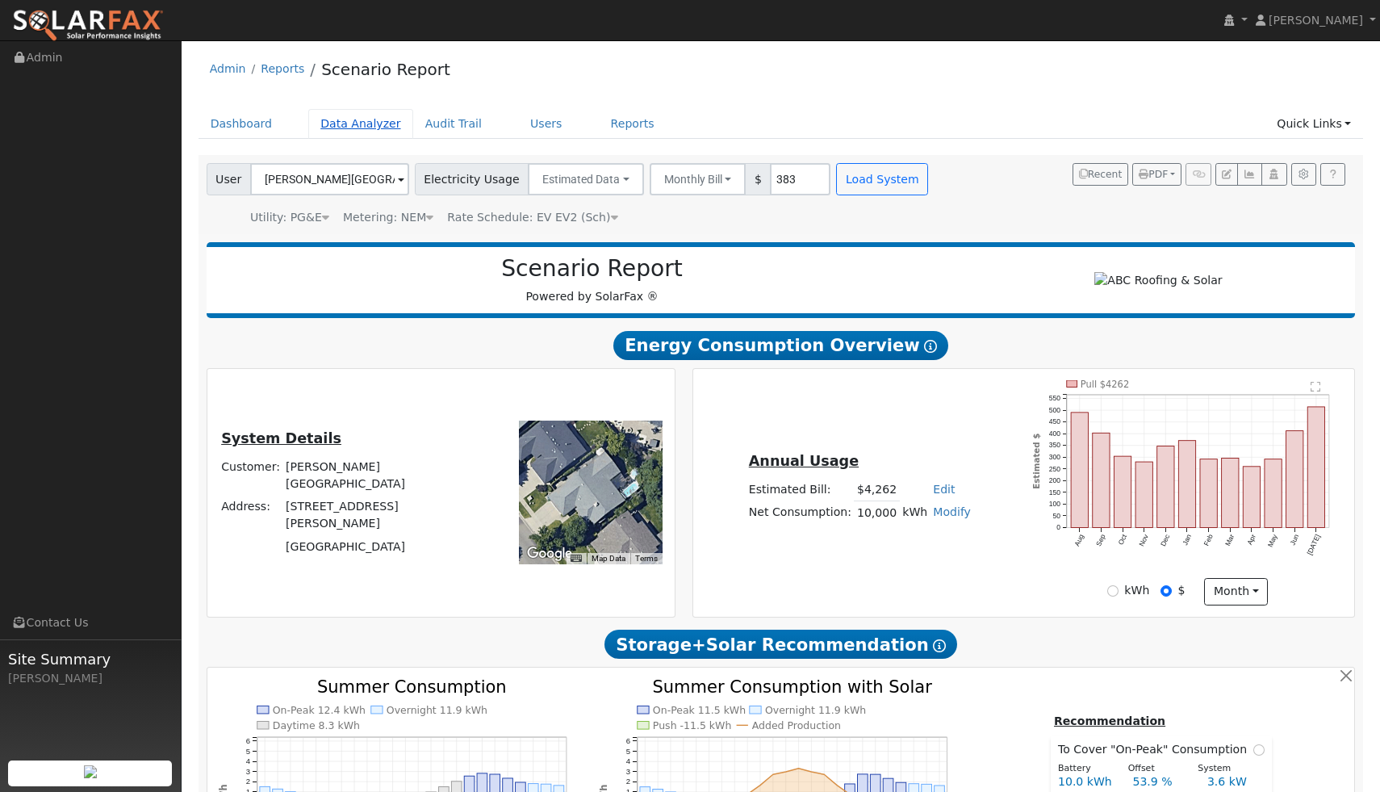
click at [347, 128] on link "Data Analyzer" at bounding box center [360, 124] width 105 height 30
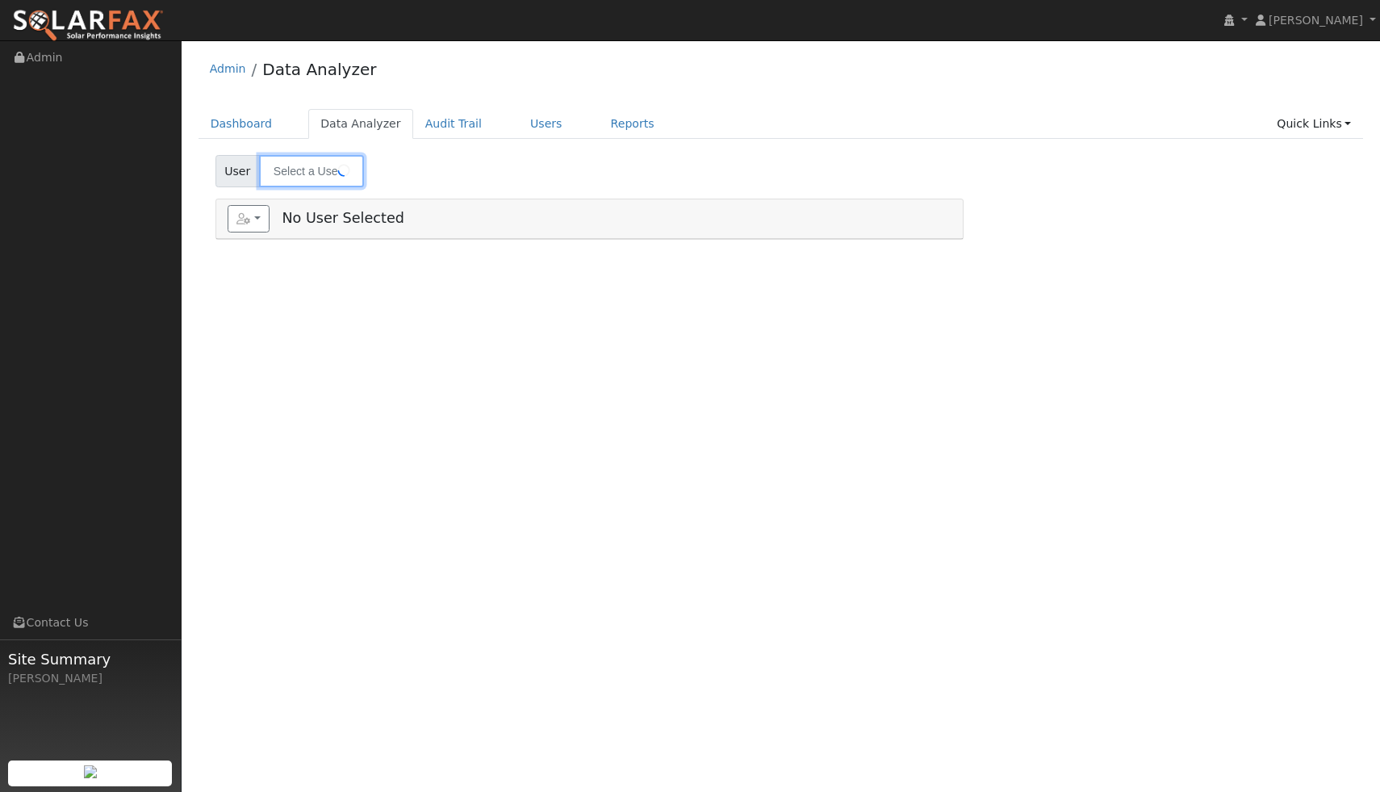
type input "[PERSON_NAME]"
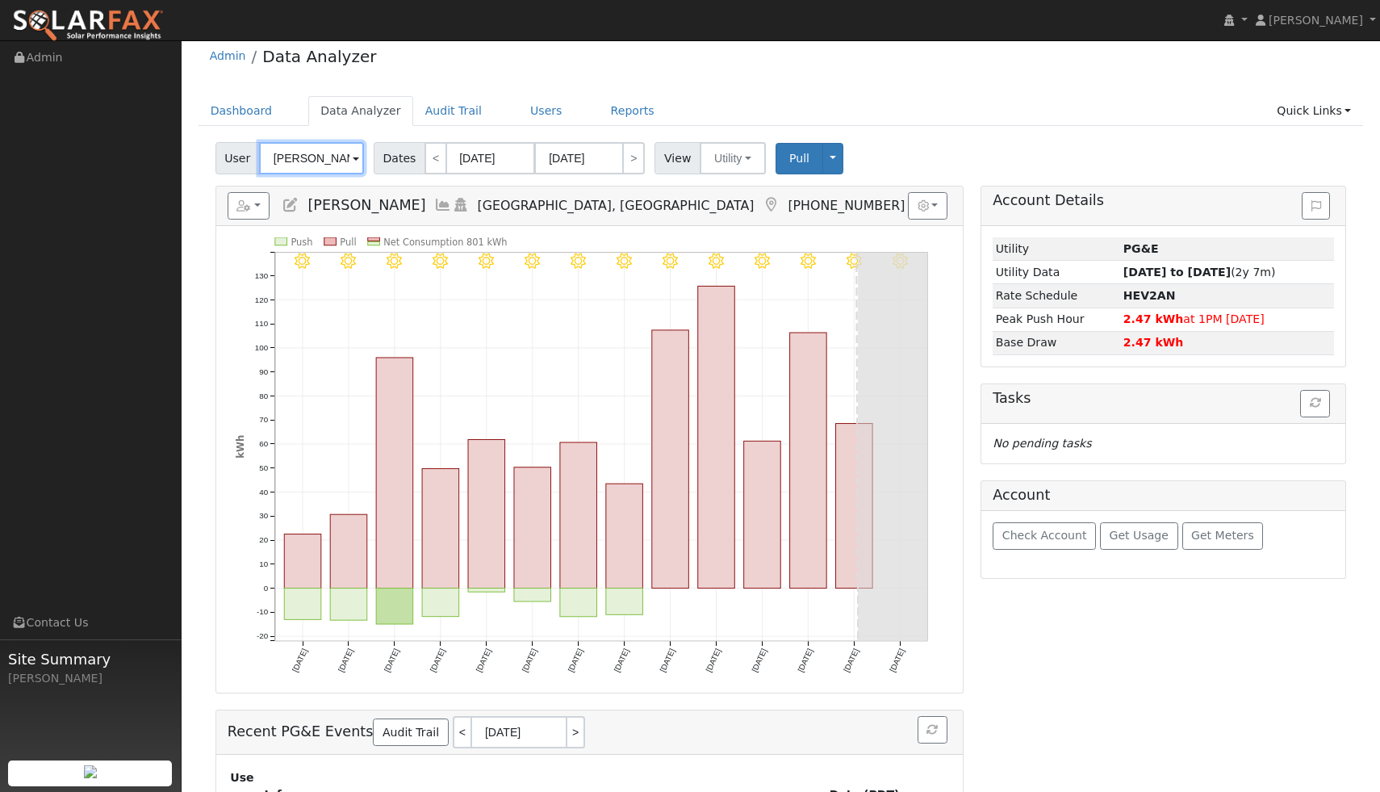
scroll to position [15, 0]
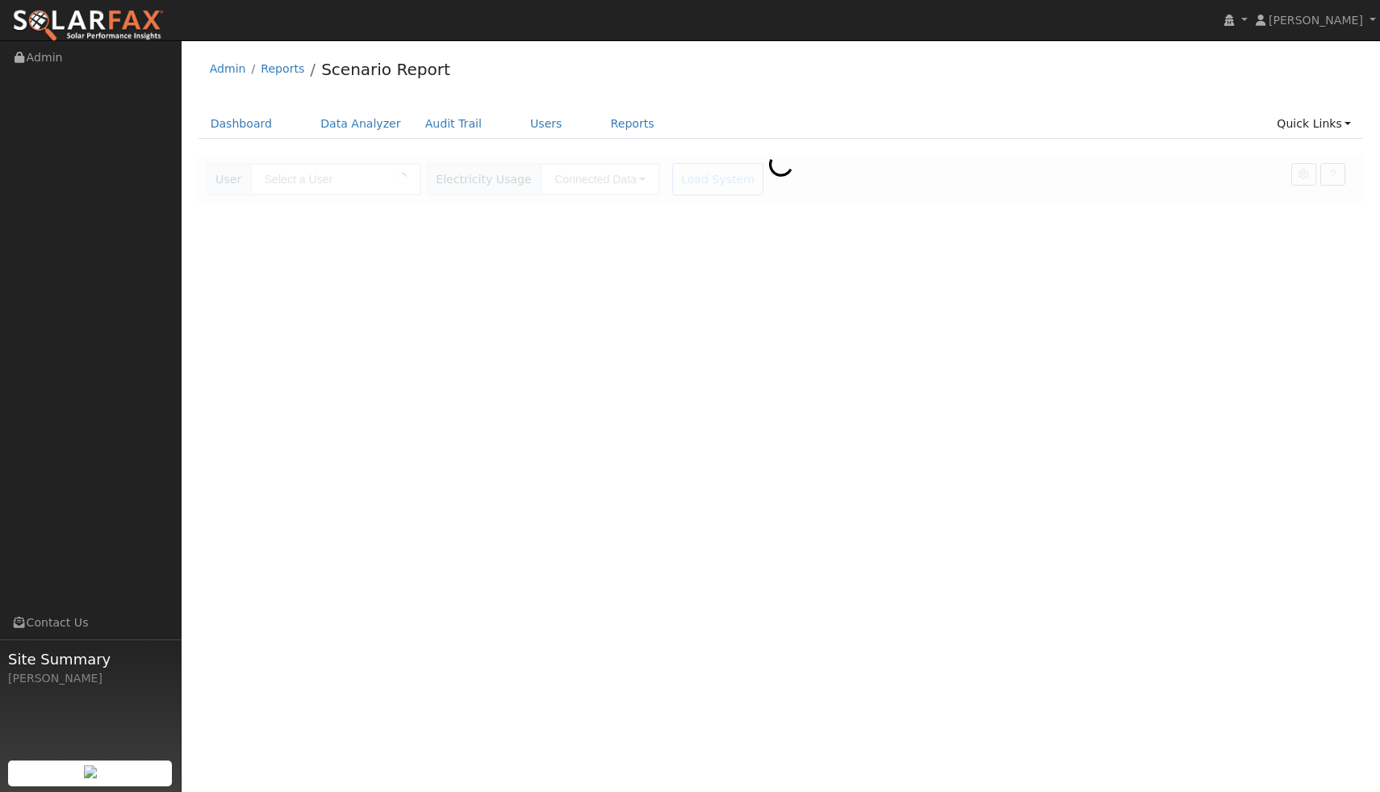
type input "[PERSON_NAME][GEOGRAPHIC_DATA]"
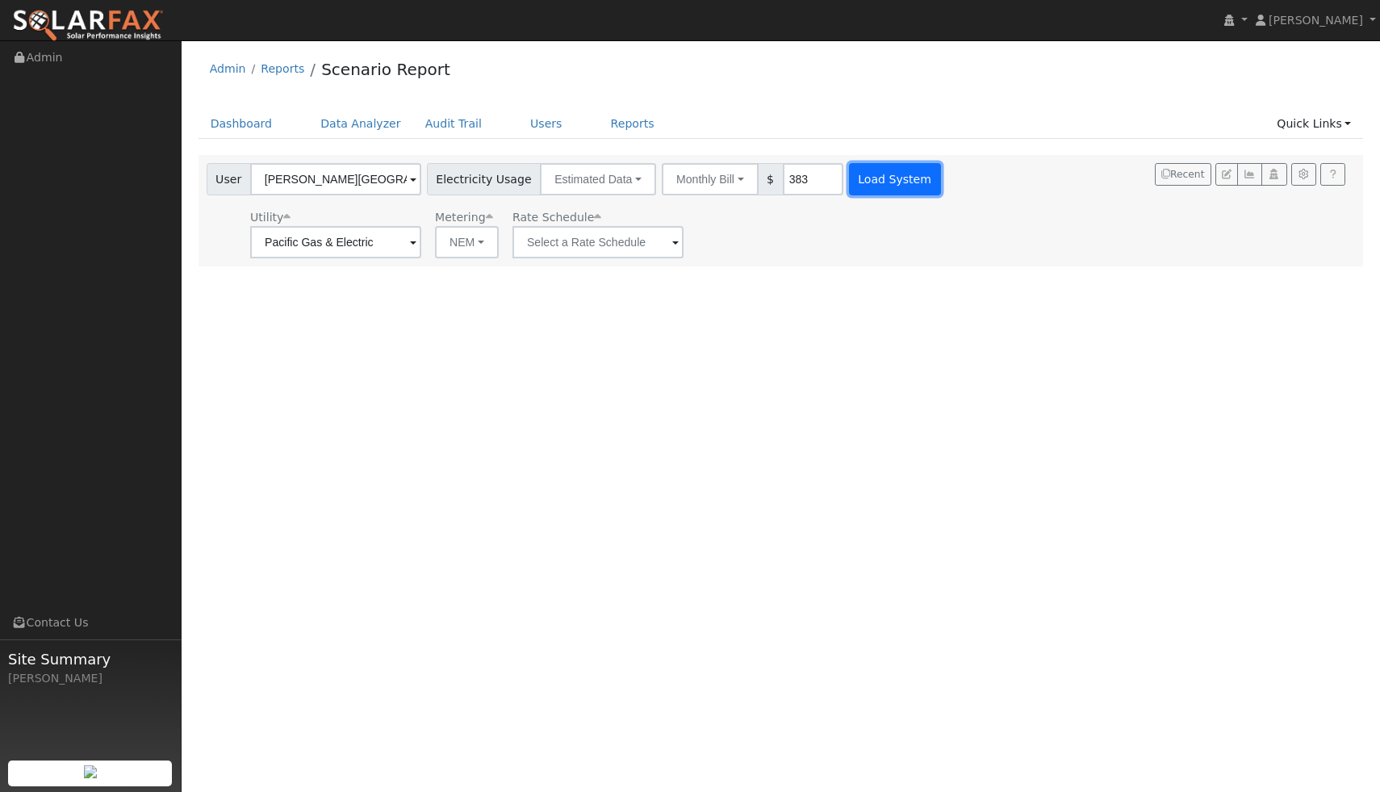
click at [863, 173] on button "Load System" at bounding box center [895, 179] width 92 height 32
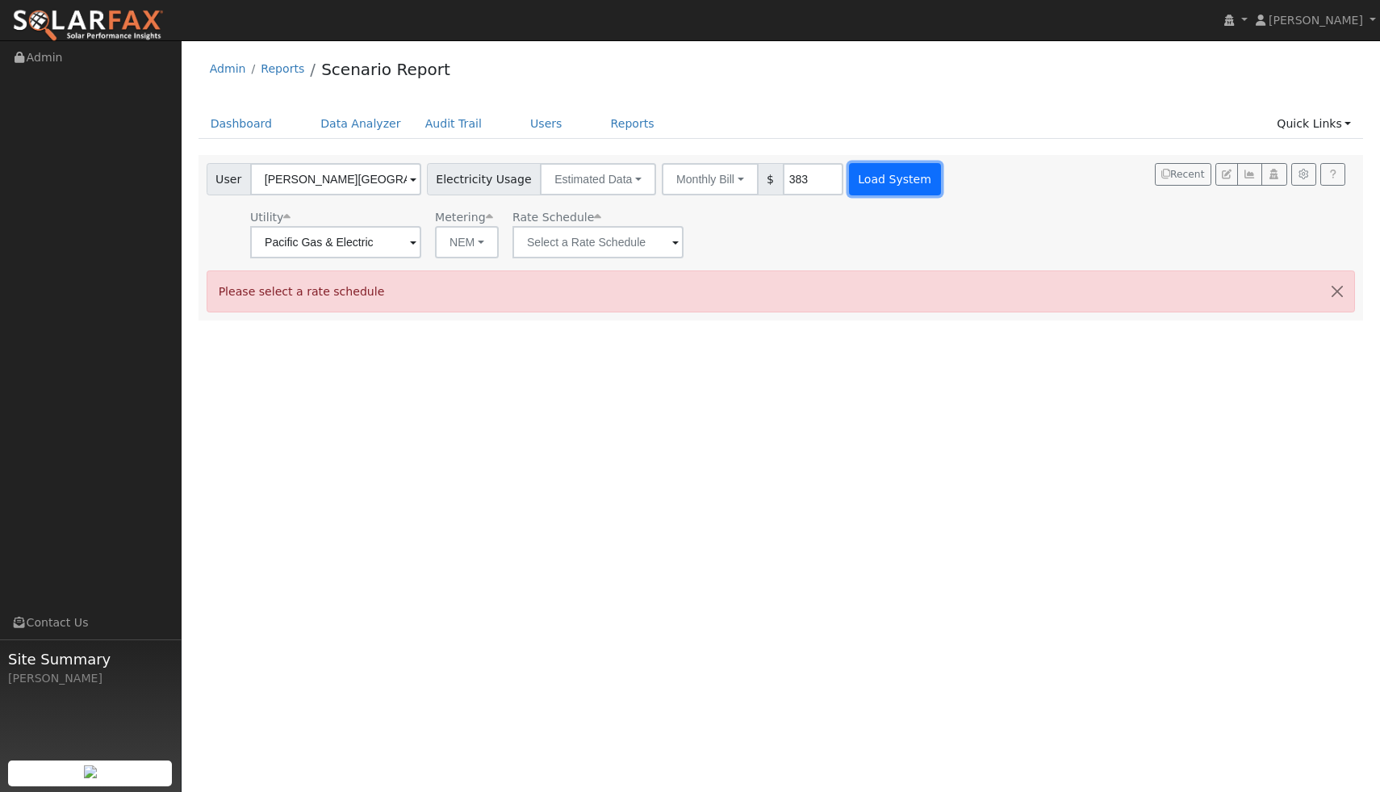
click at [863, 173] on button "Load System" at bounding box center [895, 179] width 92 height 32
click at [421, 236] on input "text" at bounding box center [335, 242] width 171 height 32
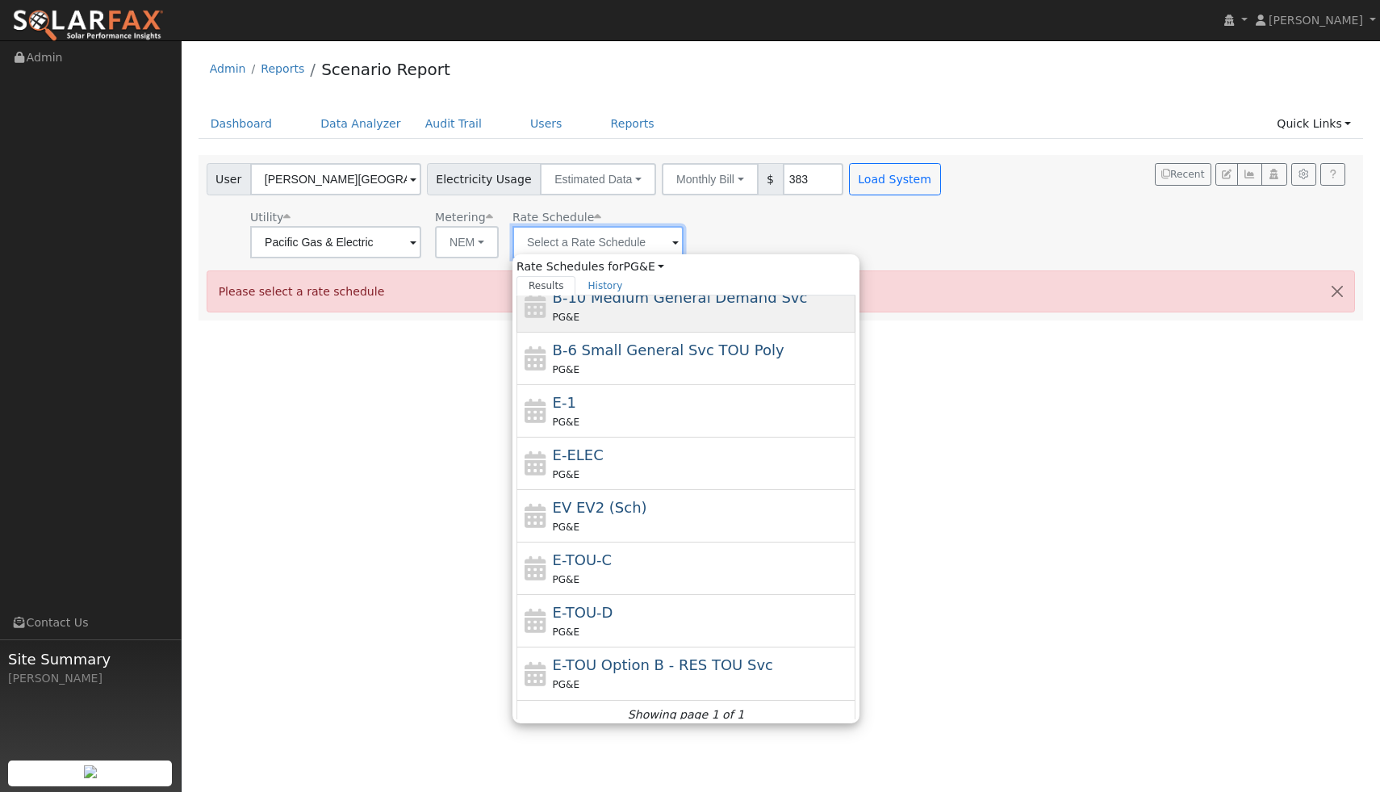
scroll to position [177, 0]
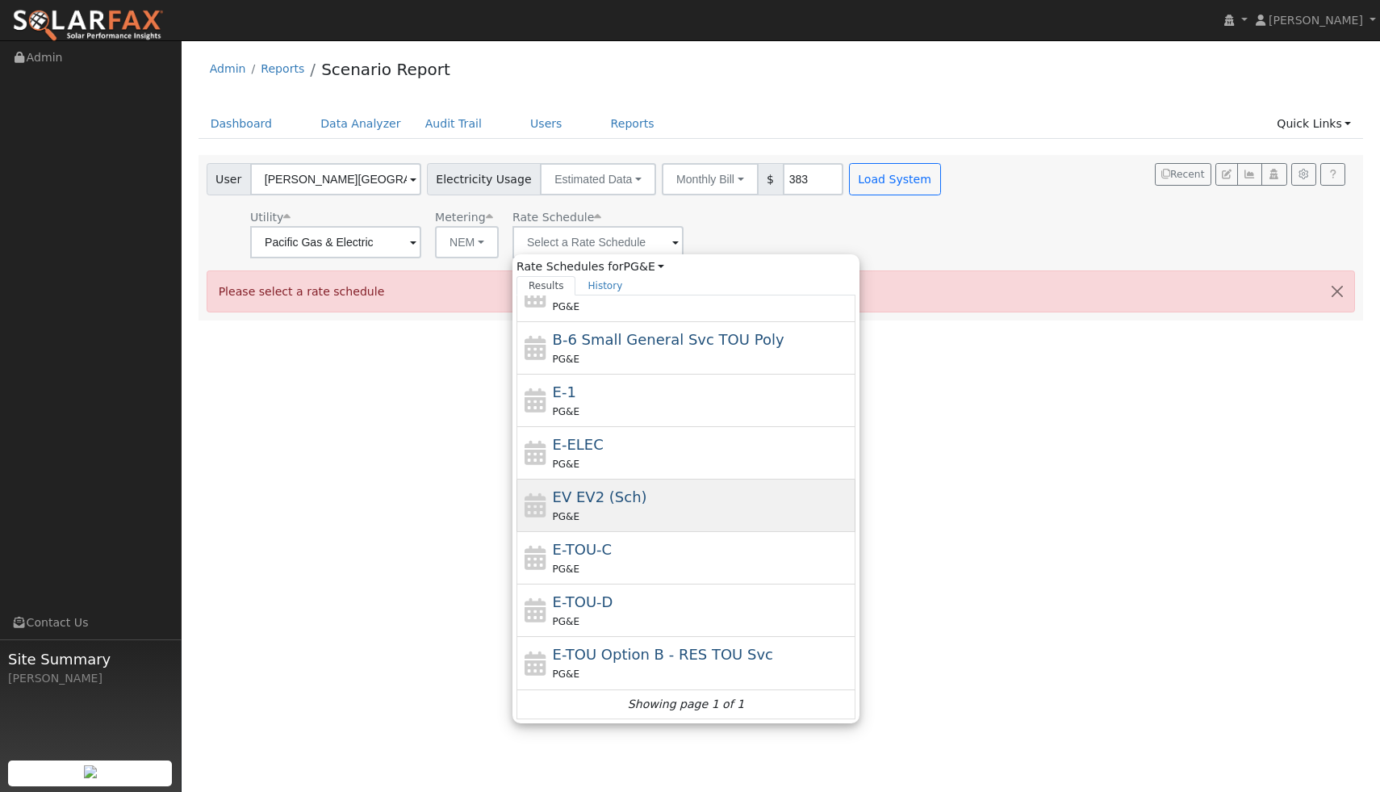
click at [676, 503] on div "EV EV2 (Sch) PG&E" at bounding box center [702, 505] width 299 height 39
type input "EV EV2 (Sch)"
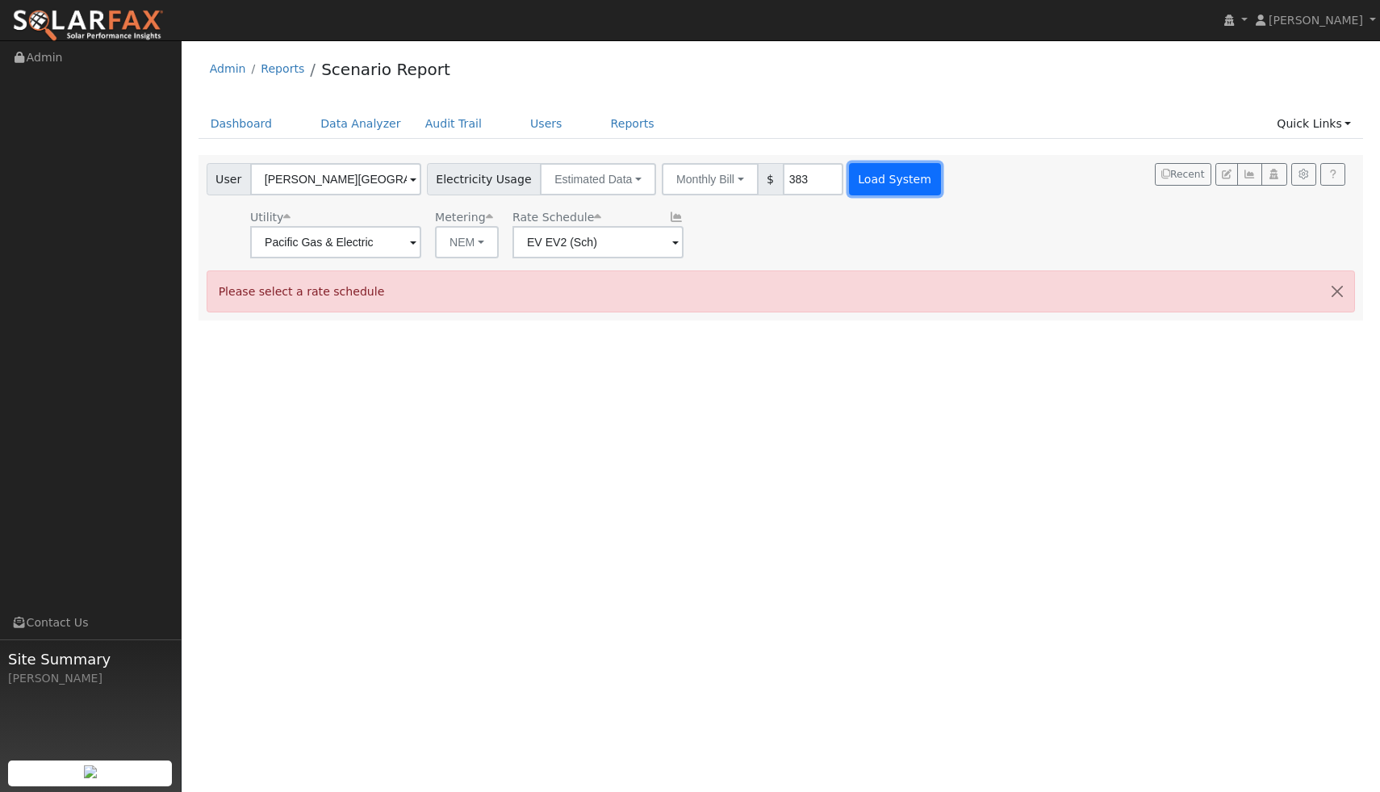
click at [849, 185] on button "Load System" at bounding box center [895, 179] width 92 height 32
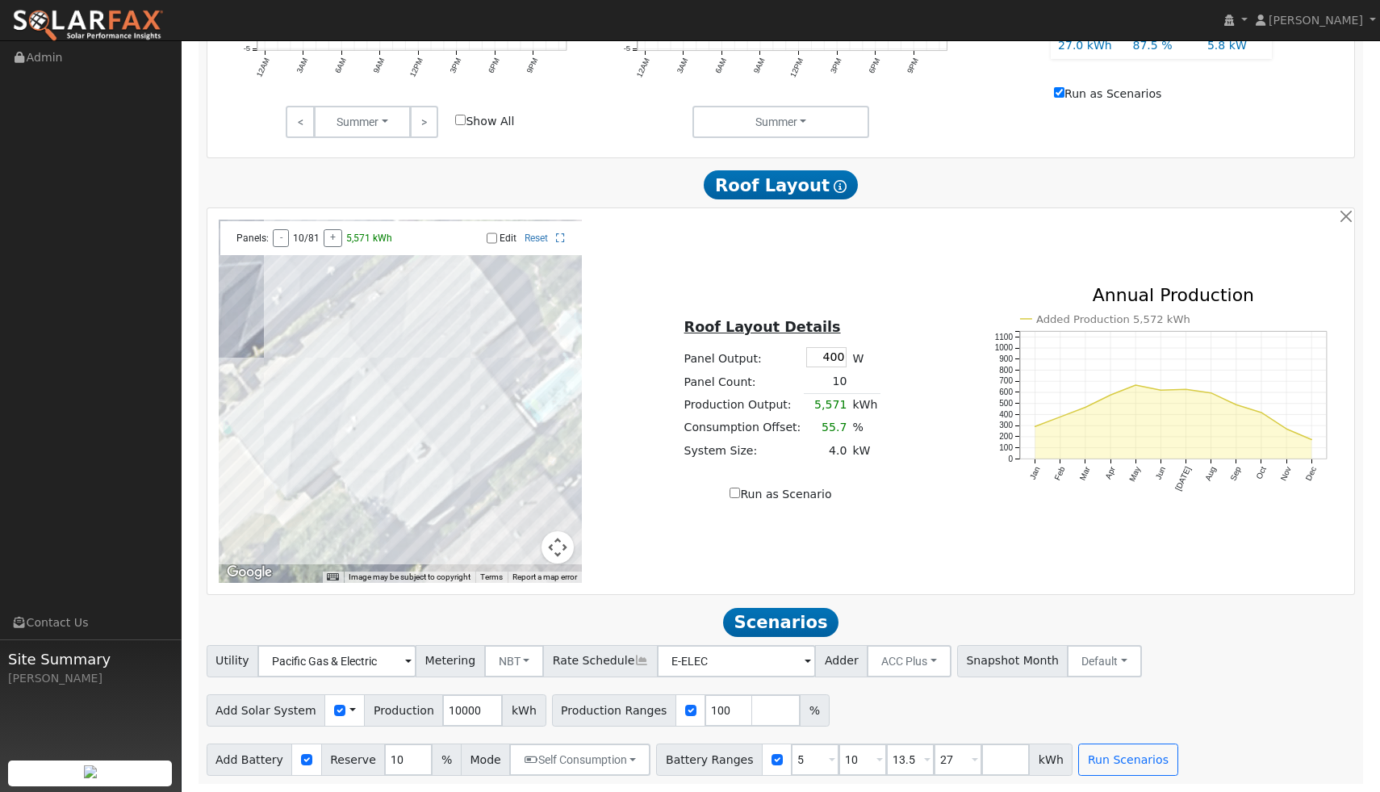
scroll to position [0, 0]
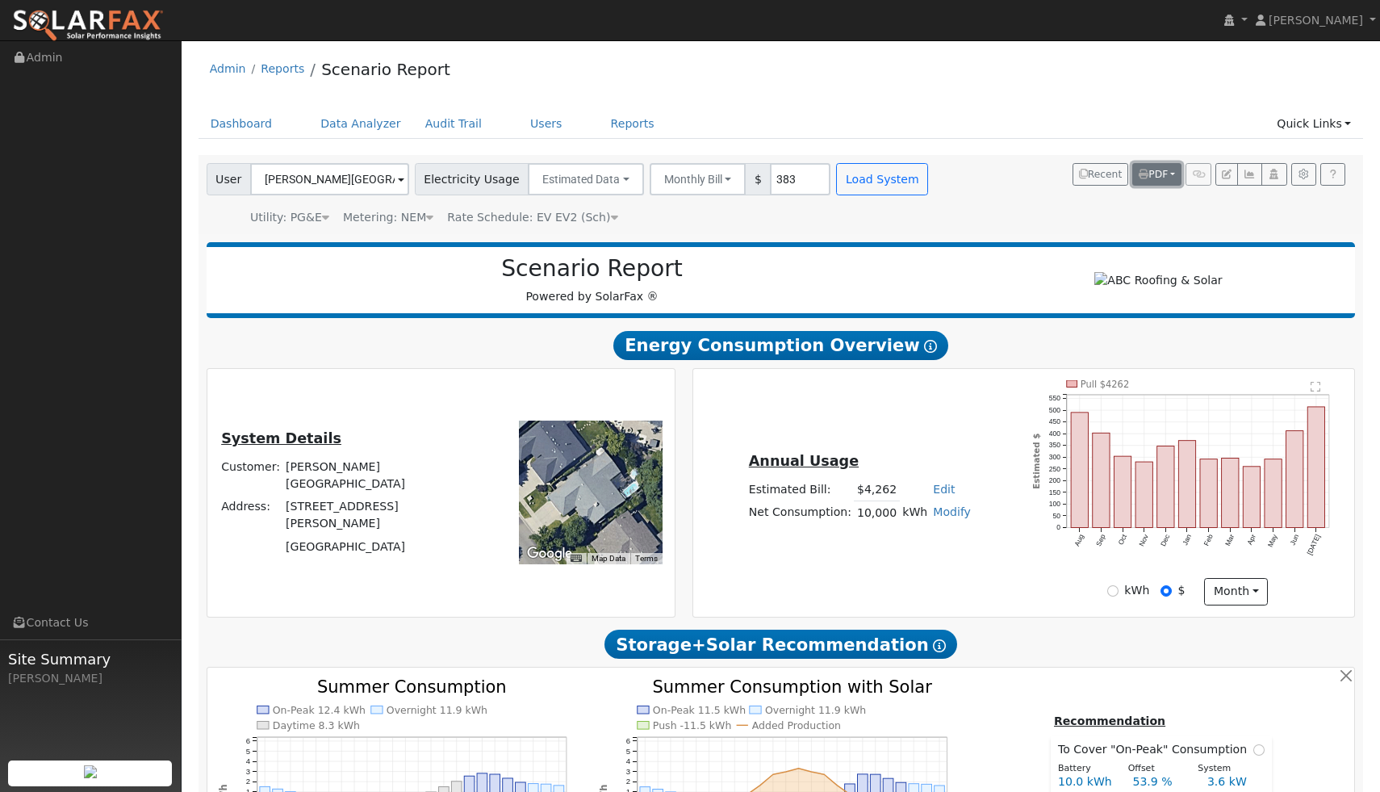
click at [1168, 170] on button "PDF" at bounding box center [1156, 174] width 49 height 23
click at [899, 281] on h2 "Scenario Report" at bounding box center [592, 268] width 738 height 27
click at [1169, 175] on button "PDF" at bounding box center [1156, 174] width 49 height 23
click at [1173, 171] on button "PDF" at bounding box center [1156, 174] width 49 height 23
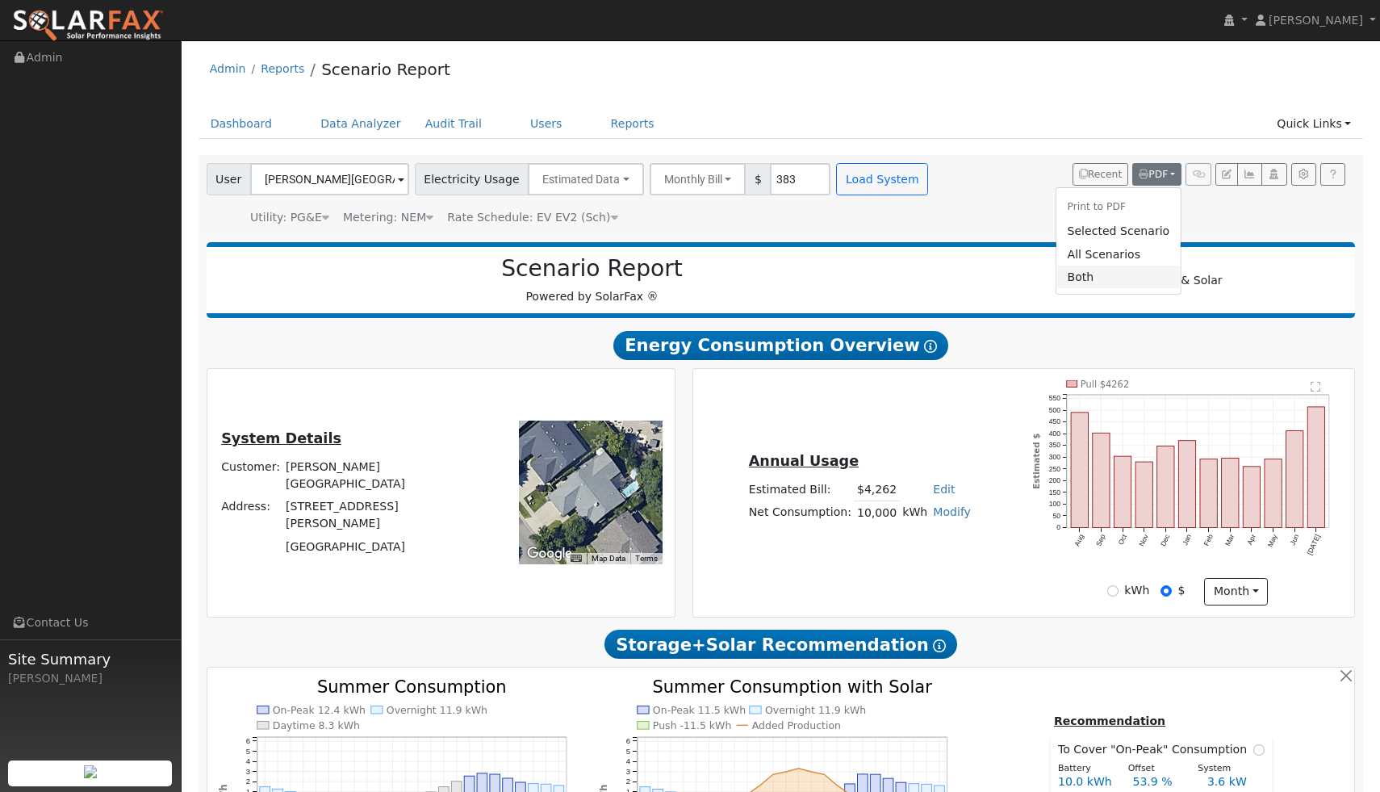
click at [1085, 274] on link "Both" at bounding box center [1118, 276] width 125 height 23
